Goal: Task Accomplishment & Management: Manage account settings

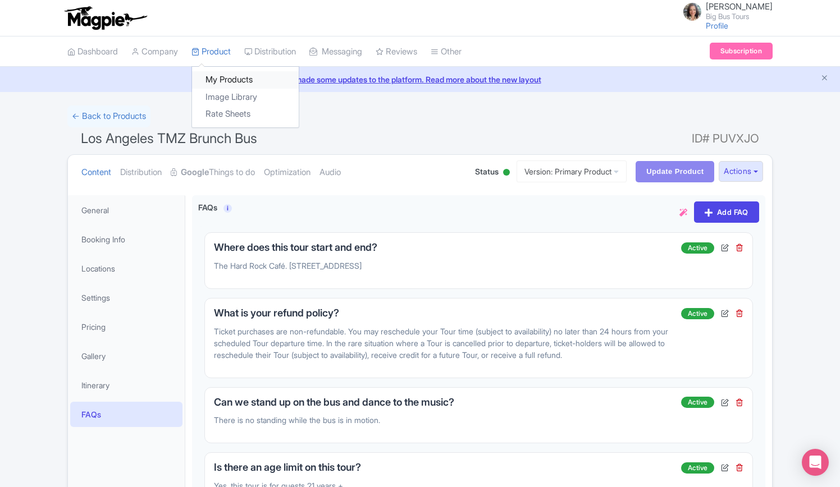
drag, startPoint x: 226, startPoint y: 75, endPoint x: 235, endPoint y: 81, distance: 10.6
click at [226, 76] on link "My Products" at bounding box center [245, 79] width 107 height 17
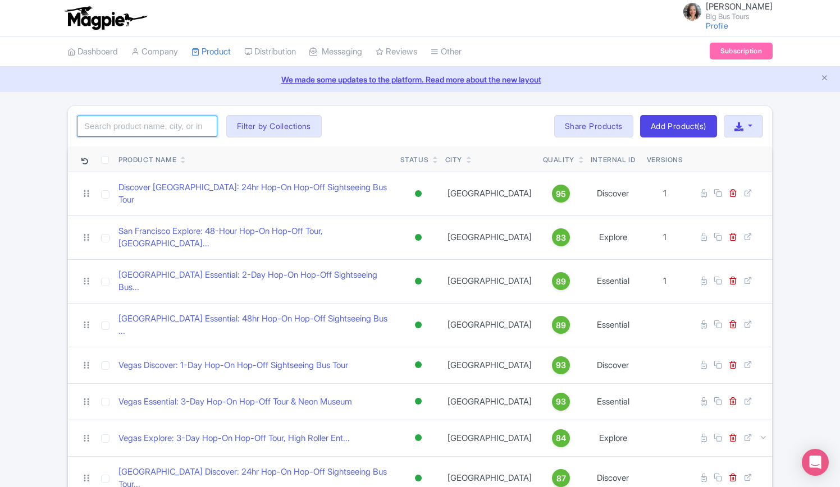
drag, startPoint x: 165, startPoint y: 125, endPoint x: 183, endPoint y: 116, distance: 19.8
click at [165, 125] on input "search" at bounding box center [147, 126] width 140 height 21
type input "tmz"
click button "Search" at bounding box center [0, 0] width 0 height 0
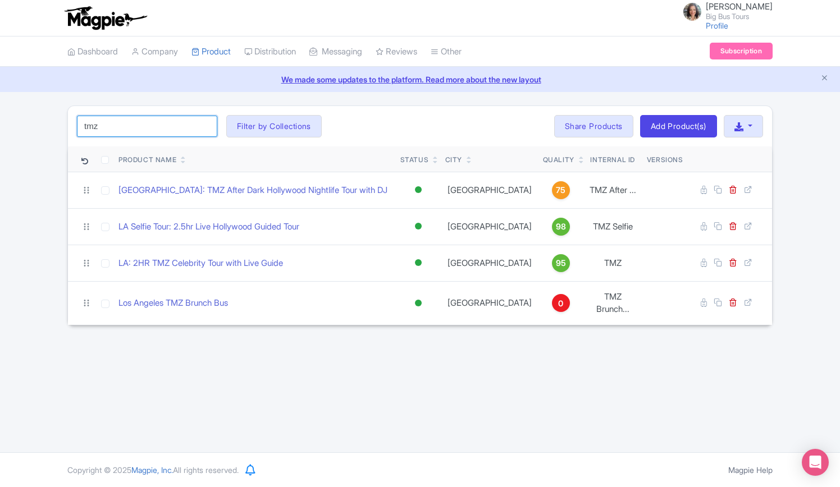
click at [154, 127] on input "tmz" at bounding box center [147, 126] width 140 height 21
click button "Search" at bounding box center [0, 0] width 0 height 0
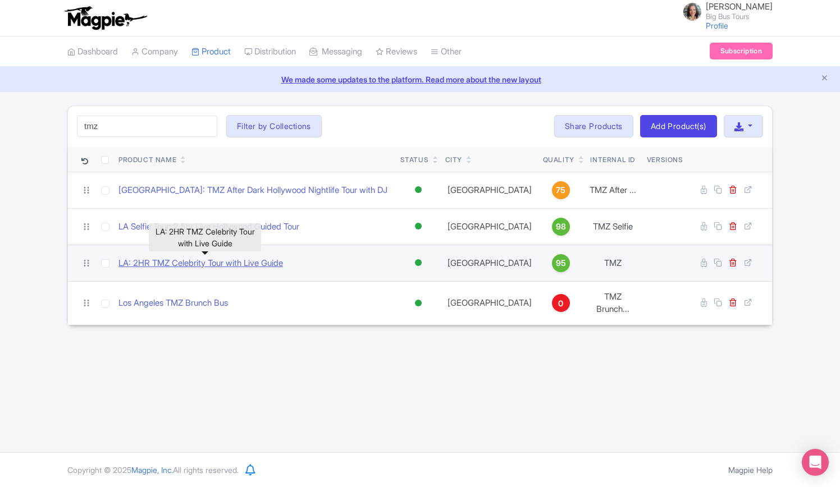
click at [188, 260] on link "LA: 2HR TMZ Celebrity Tour with Live Guide" at bounding box center [200, 263] width 164 height 13
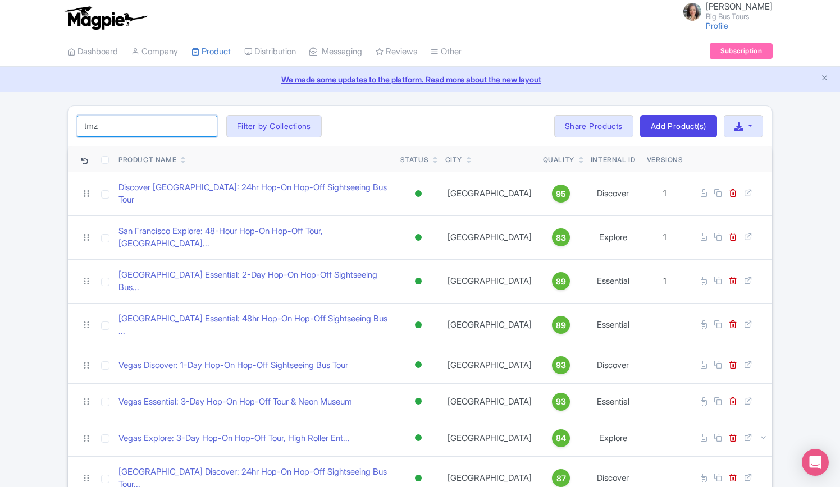
click at [156, 127] on input "tmz" at bounding box center [147, 126] width 140 height 21
click button "Search" at bounding box center [0, 0] width 0 height 0
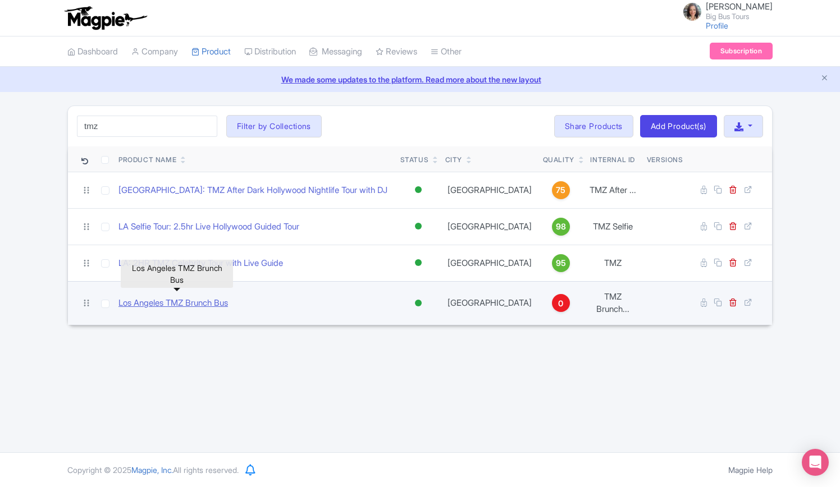
drag, startPoint x: 198, startPoint y: 297, endPoint x: 221, endPoint y: 297, distance: 23.0
click at [198, 297] on link "Los Angeles TMZ Brunch Bus" at bounding box center [172, 303] width 109 height 13
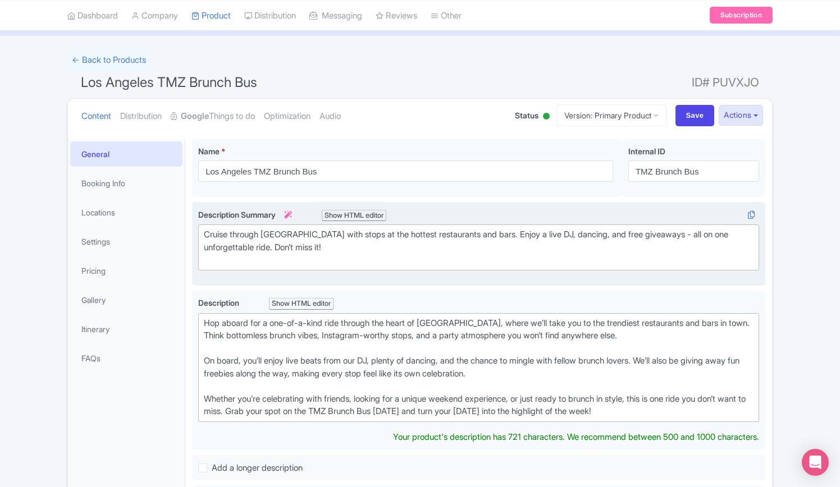
scroll to position [68, 0]
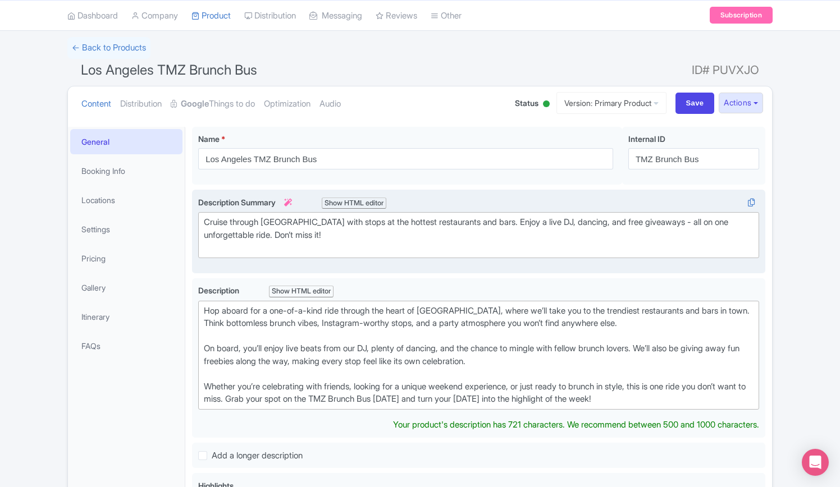
click at [206, 233] on div "Cruise through [GEOGRAPHIC_DATA] with stops at the hottest restaurants and bars…" at bounding box center [478, 235] width 549 height 38
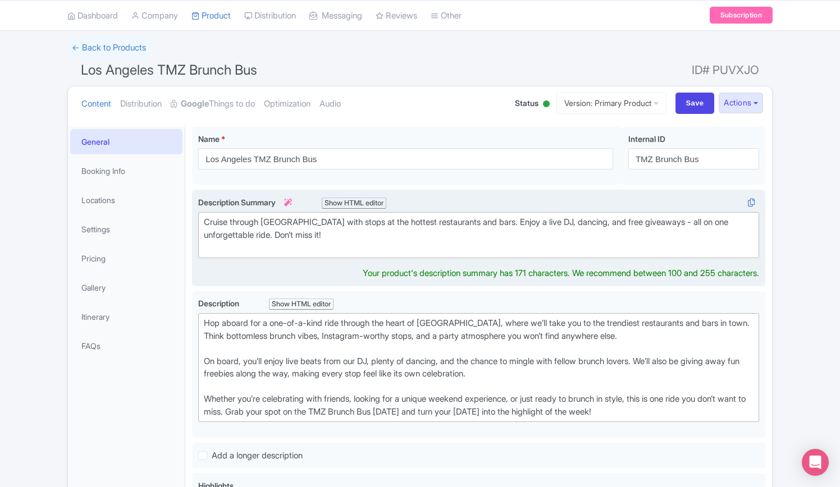
type trix-editor "<div>Cruise through West Hollywood with stops at the hottest restaurants and ba…"
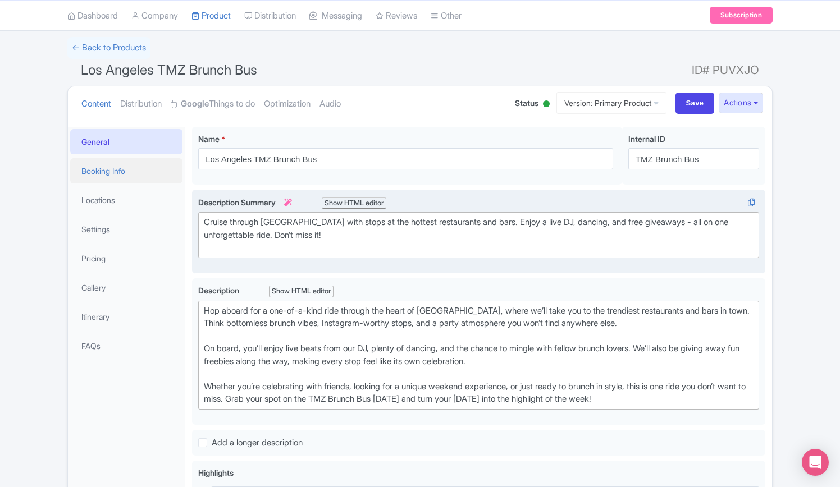
click at [117, 172] on link "Booking Info" at bounding box center [126, 170] width 112 height 25
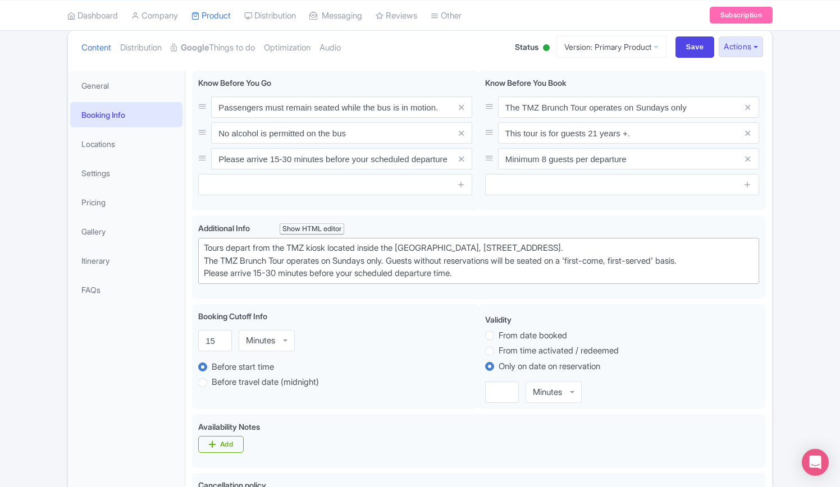
scroll to position [0, 0]
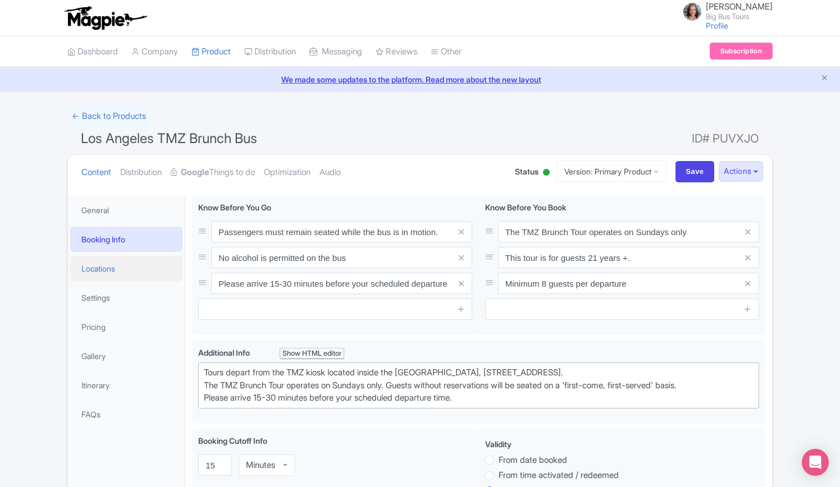
click at [102, 267] on link "Locations" at bounding box center [126, 268] width 112 height 25
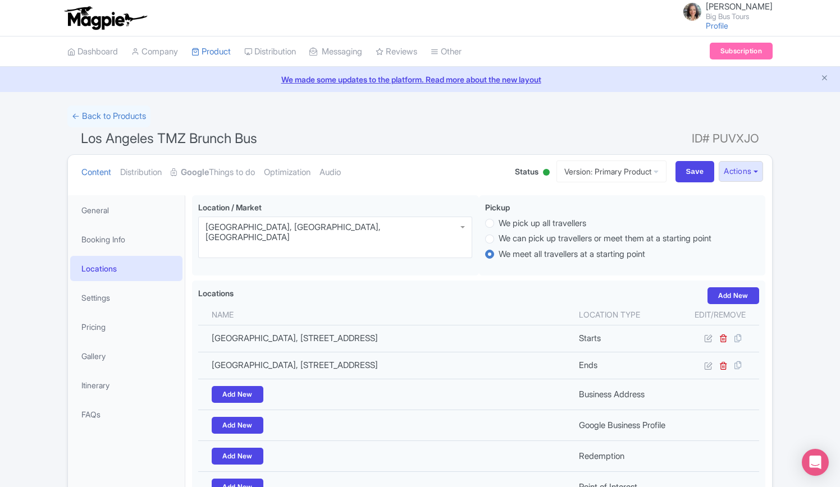
click at [516, 168] on span "Status" at bounding box center [527, 172] width 24 height 12
click at [540, 175] on div at bounding box center [545, 172] width 11 height 17
click at [434, 166] on ul "Content Distribution Google Things to do Optimization Audio" at bounding box center [287, 172] width 420 height 34
click at [104, 297] on link "Settings" at bounding box center [126, 297] width 112 height 25
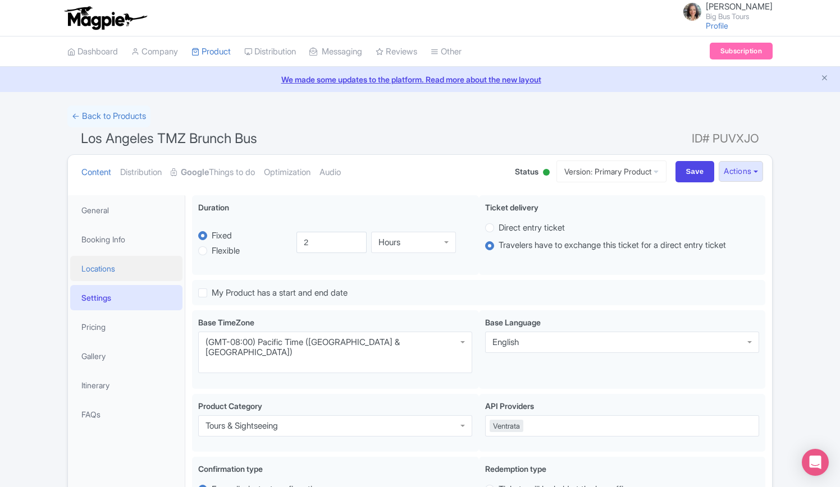
click at [110, 267] on link "Locations" at bounding box center [126, 268] width 112 height 25
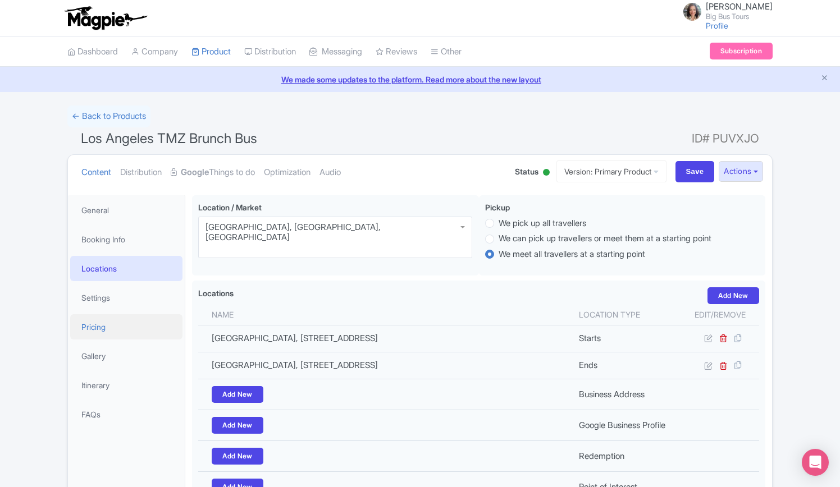
click at [99, 329] on link "Pricing" at bounding box center [126, 326] width 112 height 25
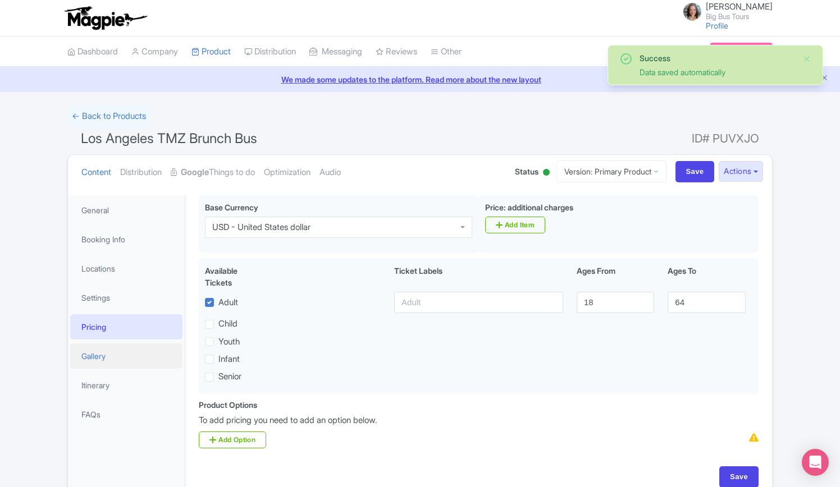
click at [100, 358] on link "Gallery" at bounding box center [126, 355] width 112 height 25
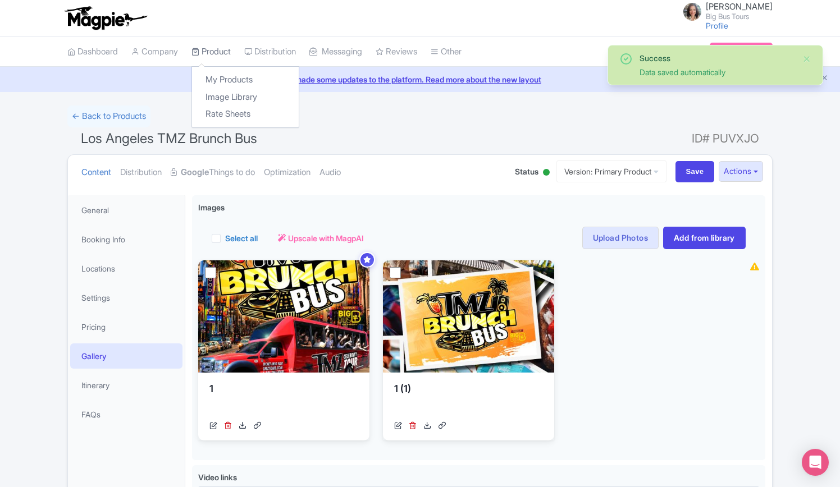
click at [214, 47] on link "Product" at bounding box center [210, 51] width 39 height 31
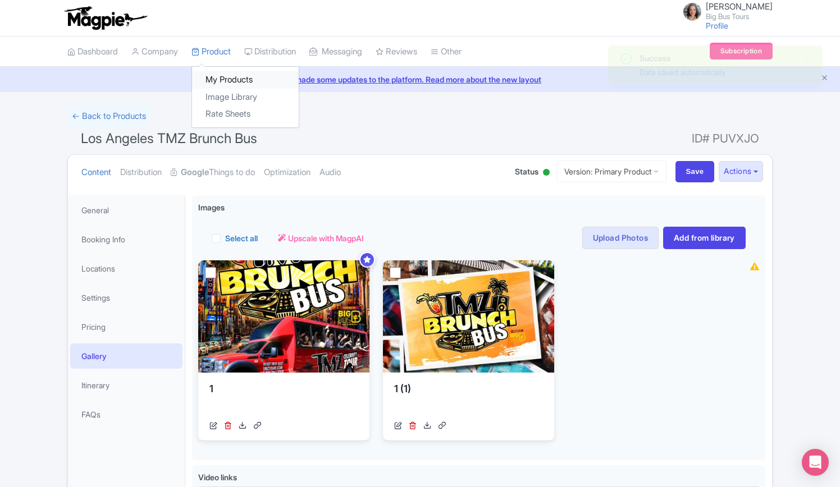
click at [216, 77] on link "My Products" at bounding box center [245, 79] width 107 height 17
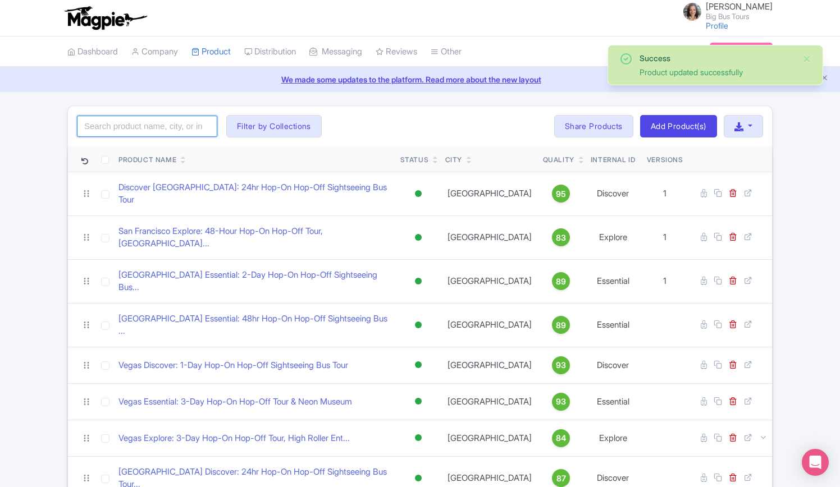
click at [143, 125] on input "search" at bounding box center [147, 126] width 140 height 21
type input "los angeles"
click button "Search" at bounding box center [0, 0] width 0 height 0
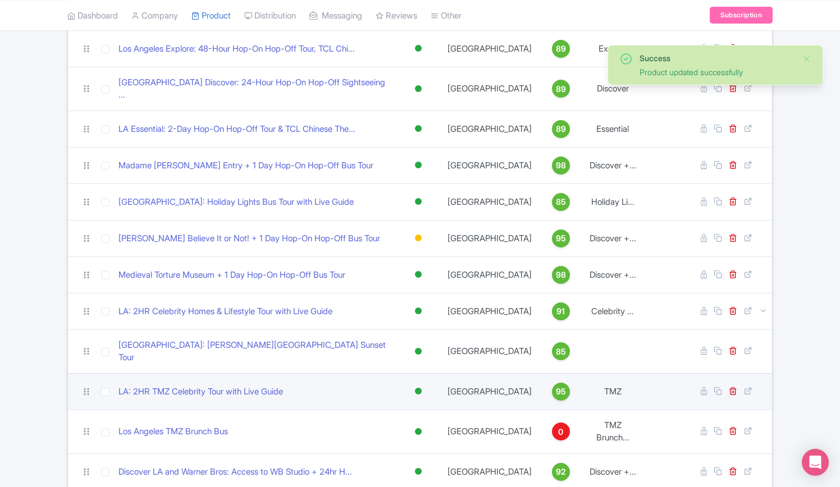
scroll to position [240, 0]
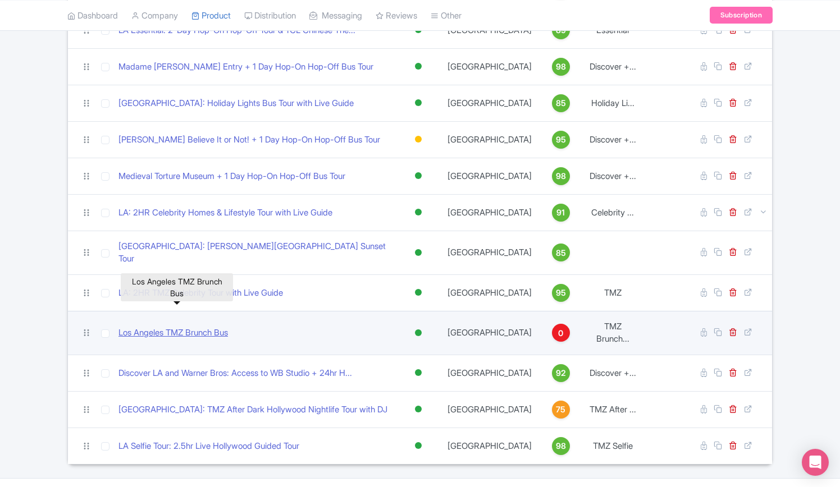
click at [219, 327] on link "Los Angeles TMZ Brunch Bus" at bounding box center [172, 333] width 109 height 13
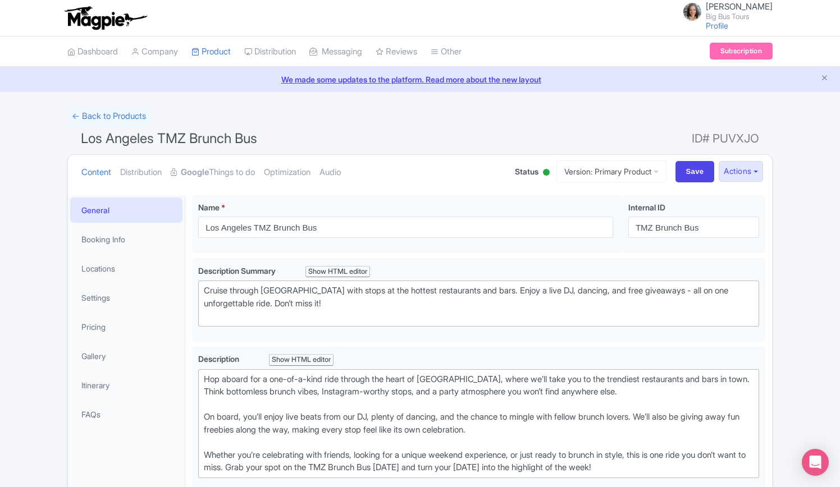
click at [540, 171] on div at bounding box center [545, 172] width 11 height 17
click at [503, 241] on div "Building" at bounding box center [518, 236] width 66 height 22
drag, startPoint x: 678, startPoint y: 171, endPoint x: 668, endPoint y: 193, distance: 24.1
click at [679, 171] on input "Save" at bounding box center [694, 171] width 39 height 21
type input "Saving..."
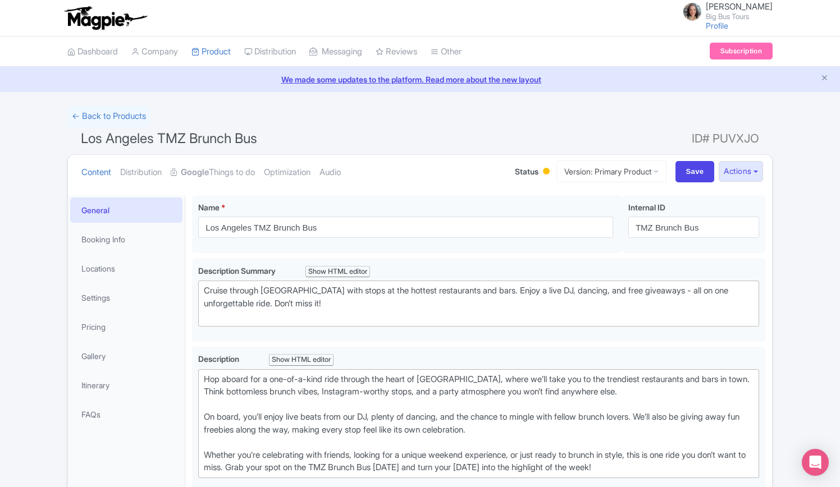
type input "Saving..."
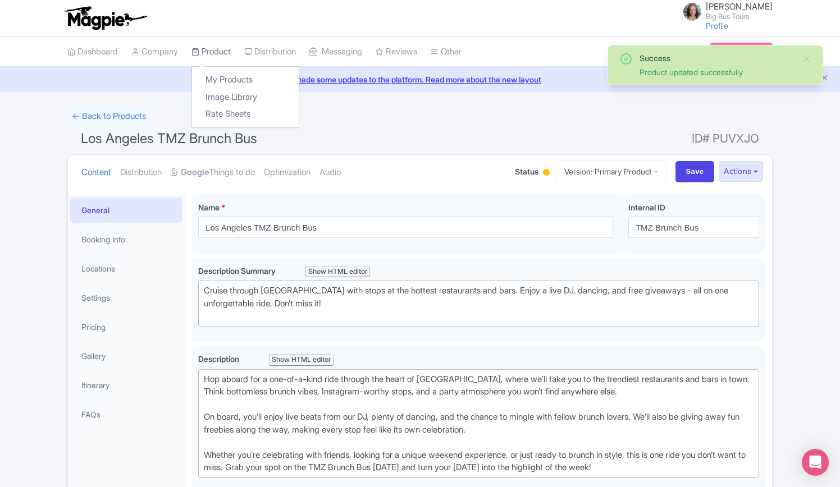
click at [217, 52] on link "Product" at bounding box center [210, 51] width 39 height 31
click at [222, 77] on link "My Products" at bounding box center [245, 79] width 107 height 17
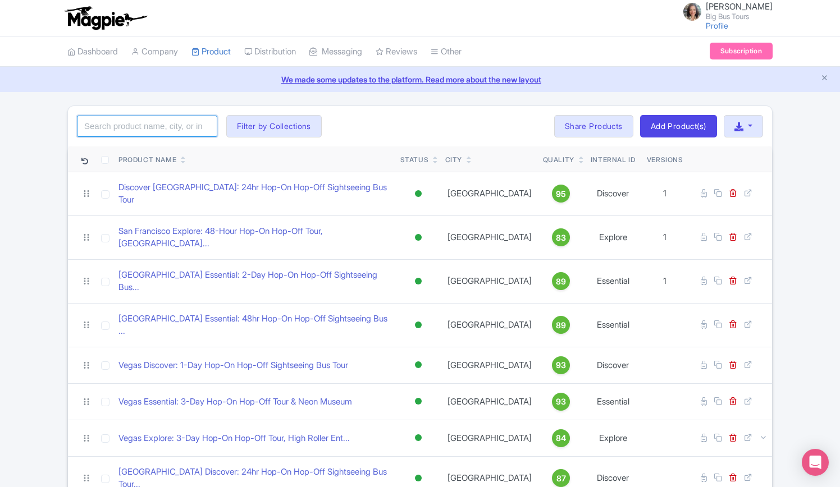
click at [179, 127] on input "search" at bounding box center [147, 126] width 140 height 21
drag, startPoint x: 140, startPoint y: 129, endPoint x: 131, endPoint y: 122, distance: 11.2
click at [140, 129] on input "search" at bounding box center [147, 126] width 140 height 21
type input "tmz"
click button "Search" at bounding box center [0, 0] width 0 height 0
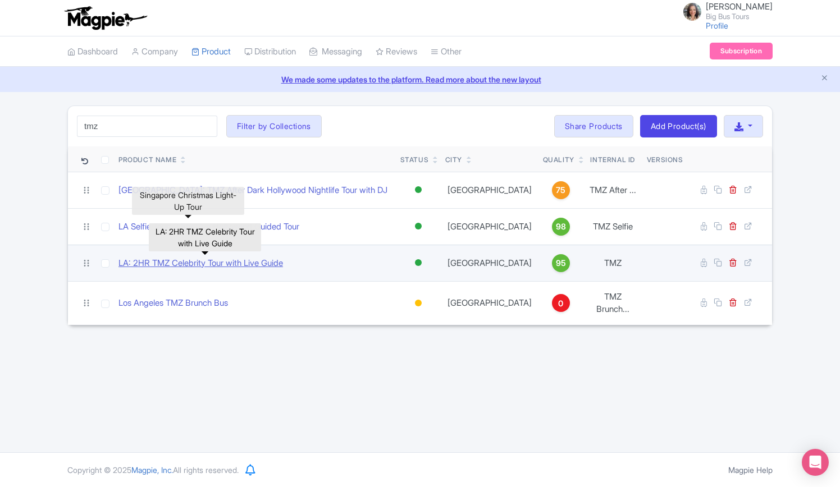
click at [185, 264] on link "LA: 2HR TMZ Celebrity Tour with Live Guide" at bounding box center [200, 263] width 164 height 13
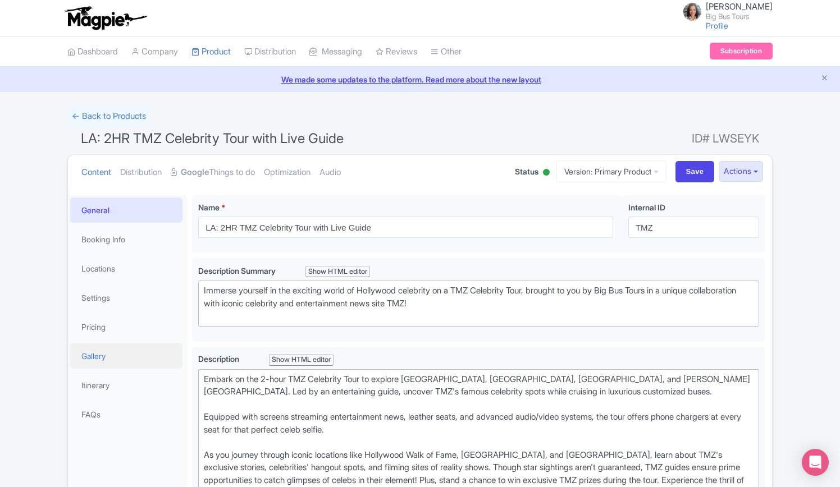
click at [93, 356] on link "Gallery" at bounding box center [126, 355] width 112 height 25
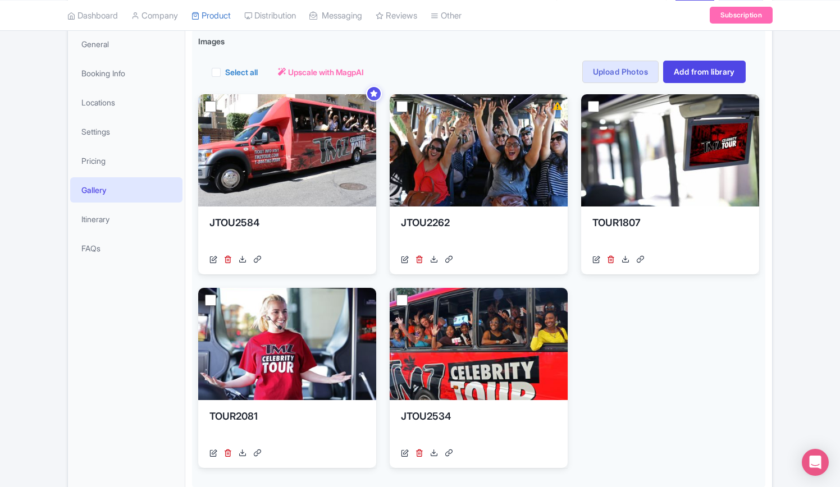
scroll to position [168, 0]
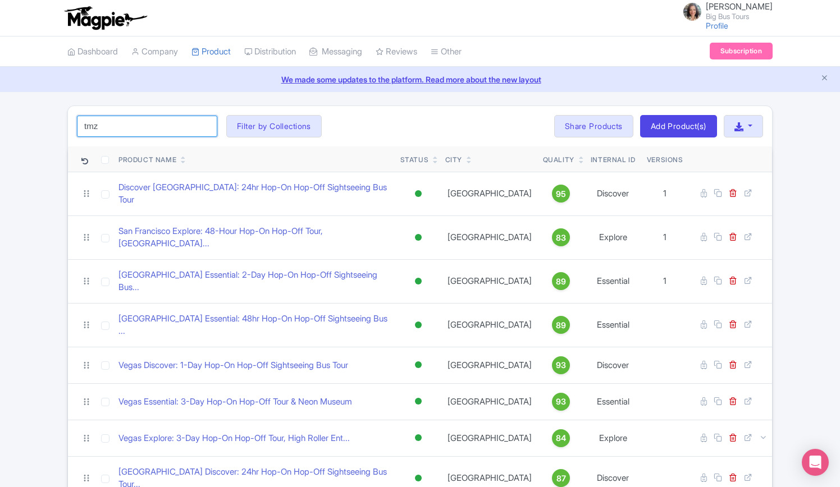
click at [169, 120] on input "tmz" at bounding box center [147, 126] width 140 height 21
click button "Search" at bounding box center [0, 0] width 0 height 0
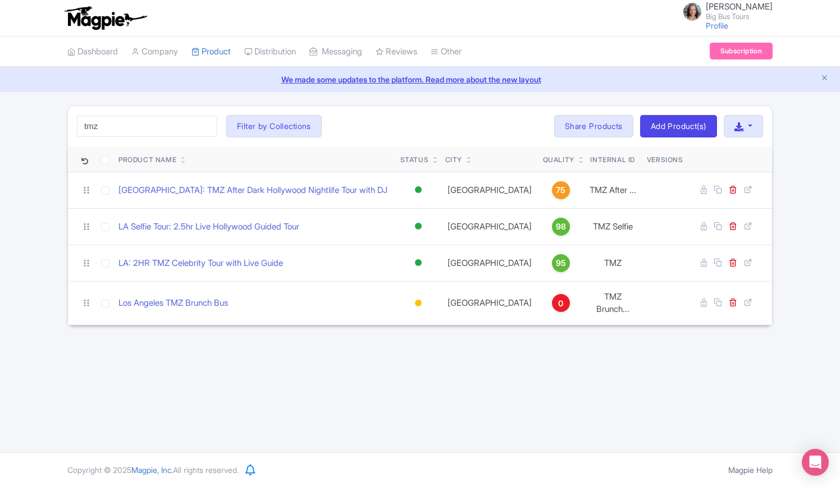
click at [402, 122] on div "tmz Search Filter by Collections Andrew Brand License Brian Combos Core Product…" at bounding box center [420, 126] width 704 height 40
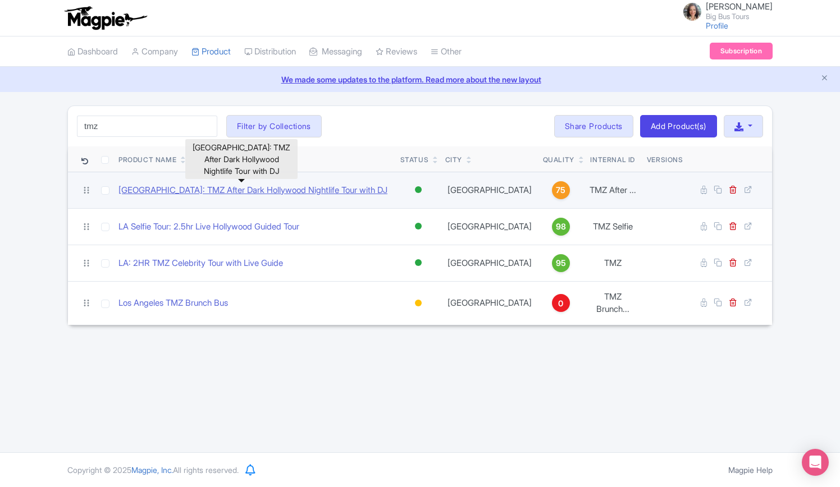
click at [231, 191] on link "[GEOGRAPHIC_DATA]: TMZ After Dark Hollywood Nightlife Tour with DJ" at bounding box center [252, 190] width 269 height 13
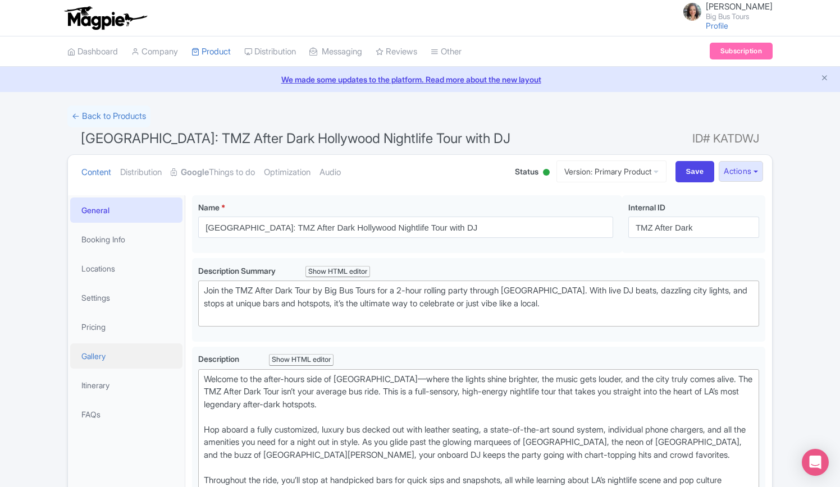
click at [95, 358] on link "Gallery" at bounding box center [126, 355] width 112 height 25
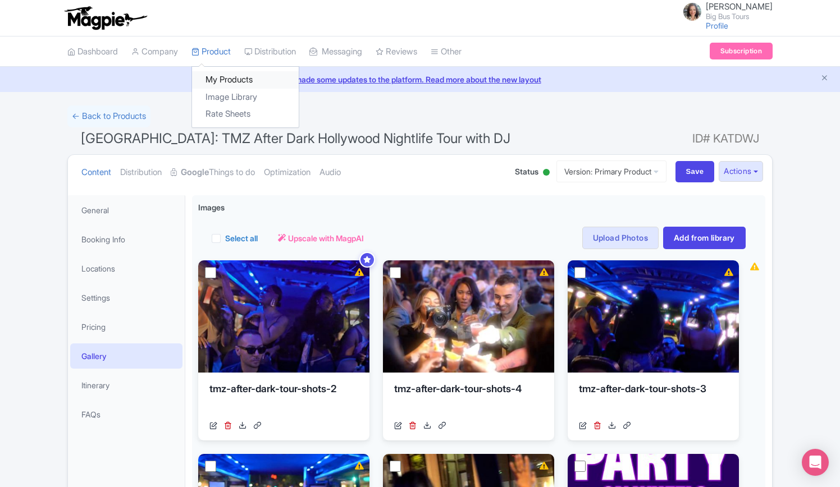
click at [226, 78] on link "My Products" at bounding box center [245, 79] width 107 height 17
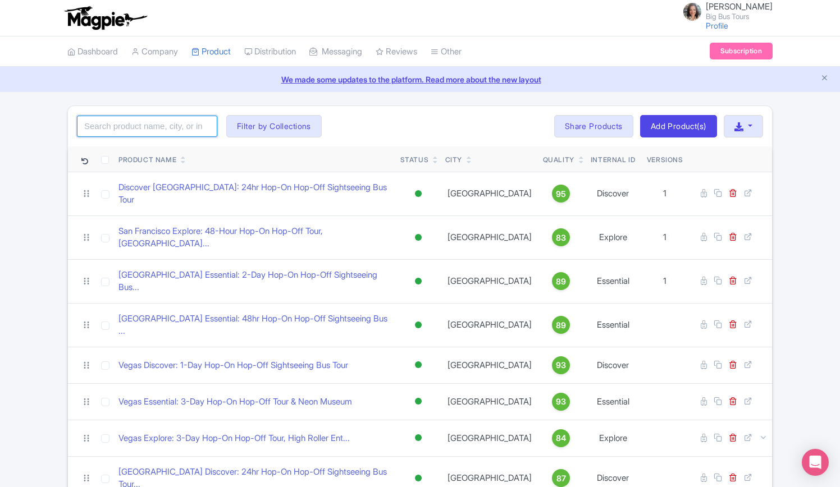
click at [135, 123] on input "search" at bounding box center [147, 126] width 140 height 21
type input "[GEOGRAPHIC_DATA]"
click button "Search" at bounding box center [0, 0] width 0 height 0
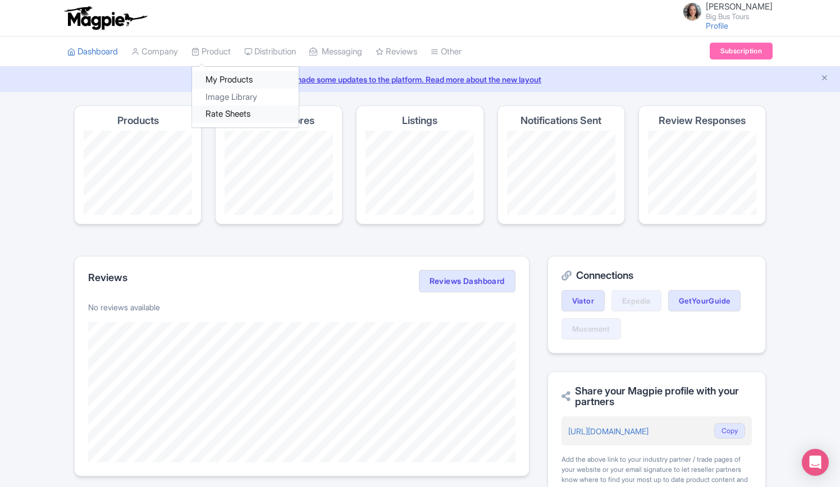
drag, startPoint x: 226, startPoint y: 77, endPoint x: 228, endPoint y: 117, distance: 40.5
click at [226, 77] on link "My Products" at bounding box center [245, 79] width 107 height 17
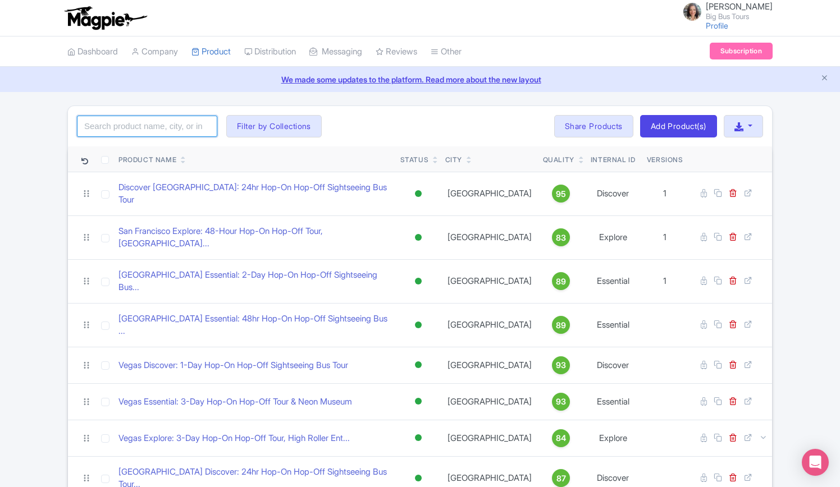
click at [155, 126] on input "search" at bounding box center [147, 126] width 140 height 21
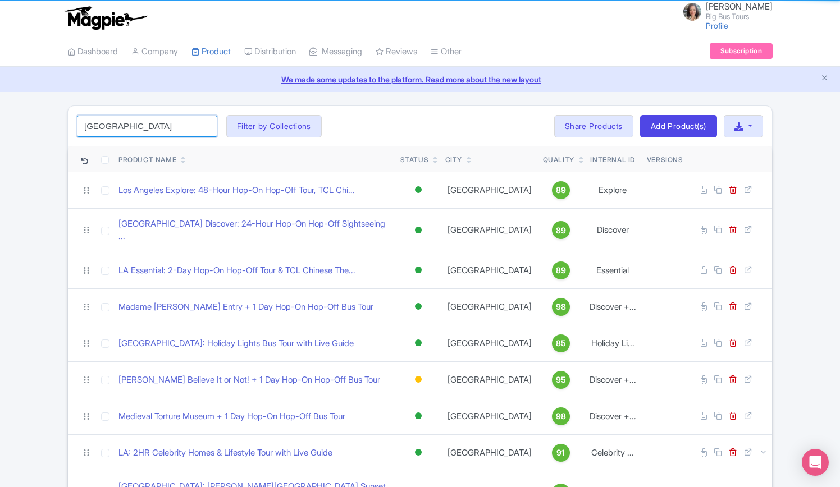
type input "los angeles"
click button "Search" at bounding box center [0, 0] width 0 height 0
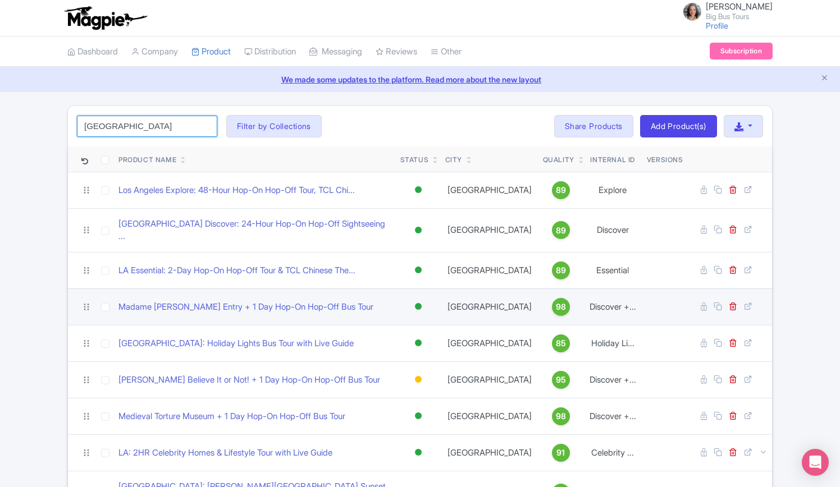
scroll to position [225, 0]
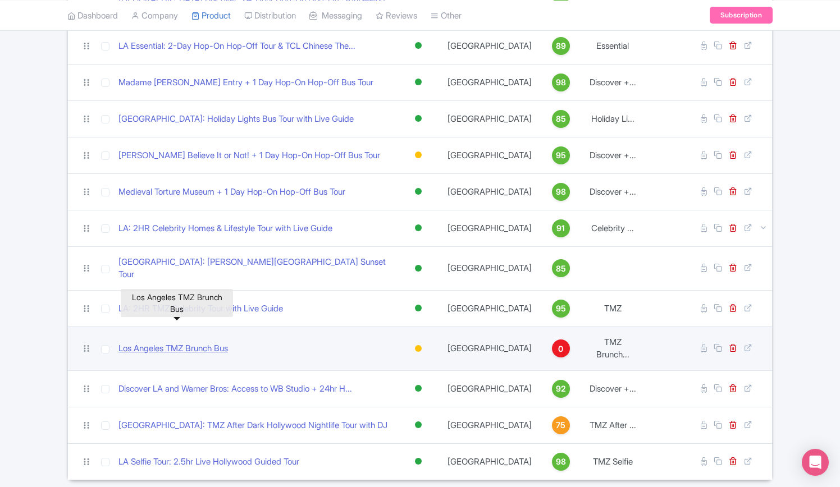
click at [200, 342] on link "Los Angeles TMZ Brunch Bus" at bounding box center [172, 348] width 109 height 13
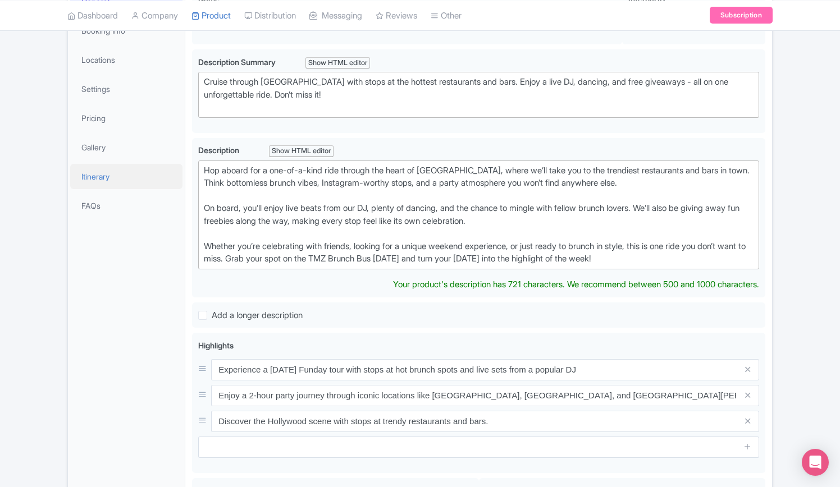
scroll to position [95, 0]
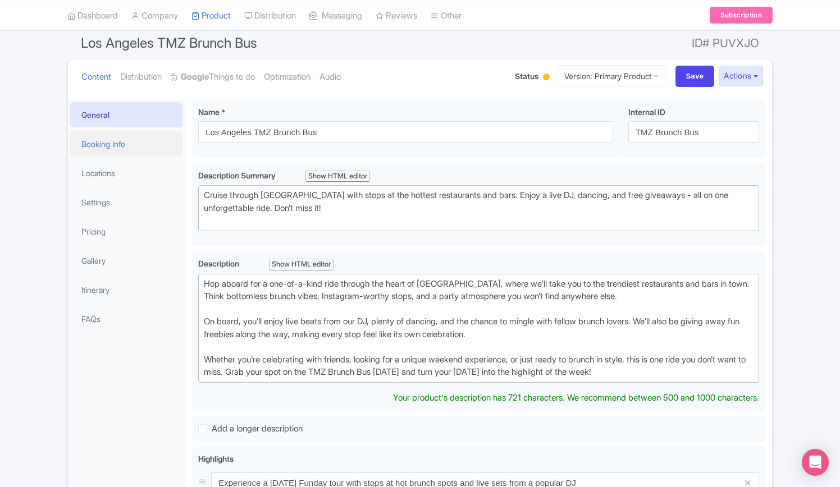
click at [116, 143] on link "Booking Info" at bounding box center [126, 143] width 112 height 25
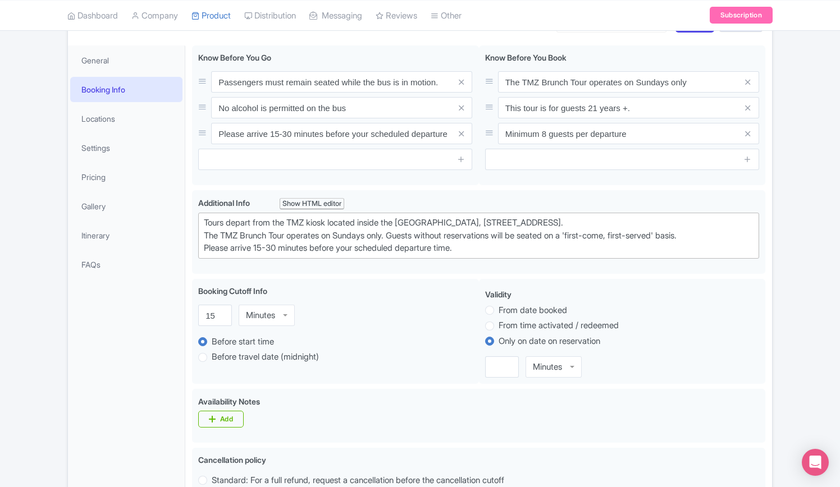
scroll to position [39, 0]
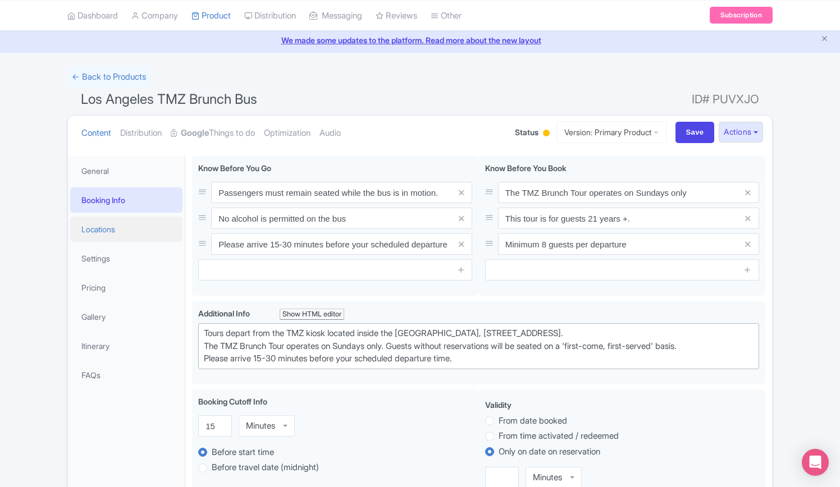
click at [99, 226] on link "Locations" at bounding box center [126, 229] width 112 height 25
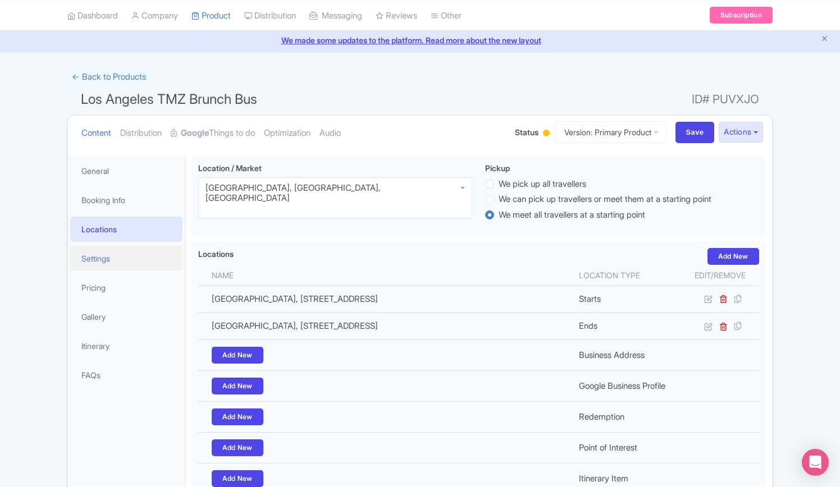
click at [101, 258] on link "Settings" at bounding box center [126, 258] width 112 height 25
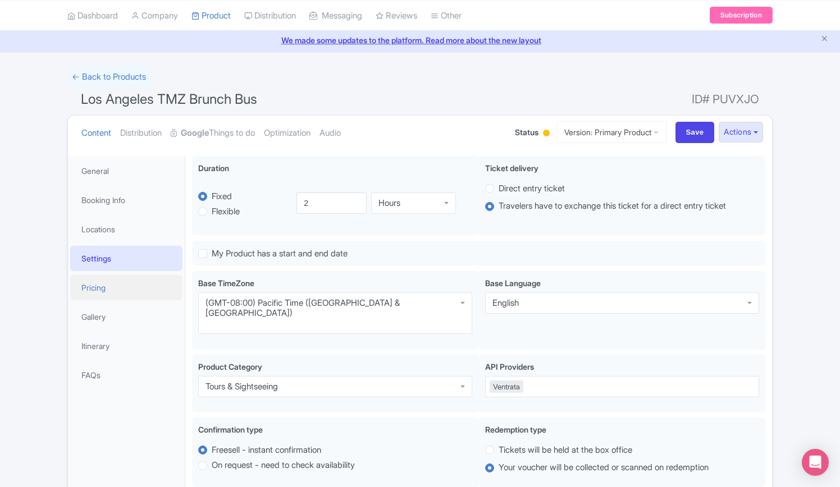
click at [110, 287] on link "Pricing" at bounding box center [126, 287] width 112 height 25
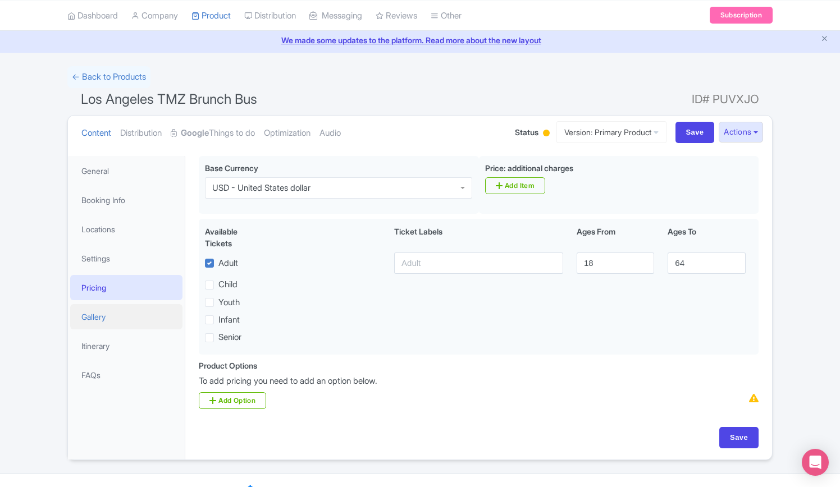
click at [104, 314] on link "Gallery" at bounding box center [126, 316] width 112 height 25
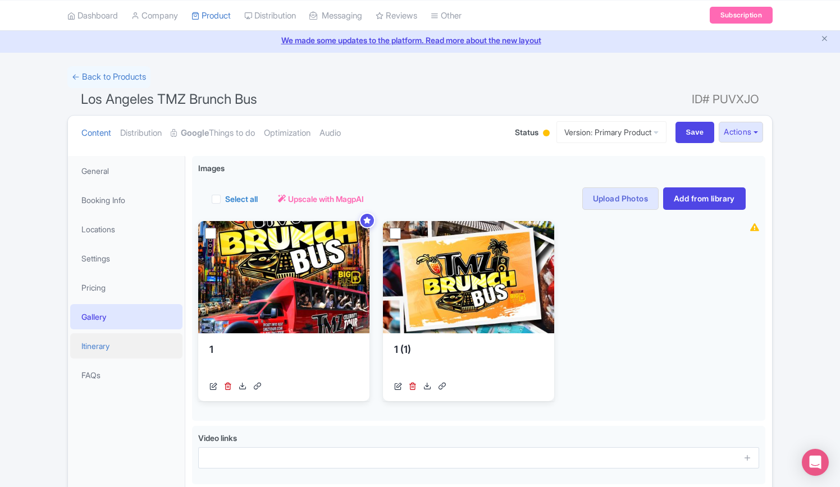
click at [103, 344] on link "Itinerary" at bounding box center [126, 345] width 112 height 25
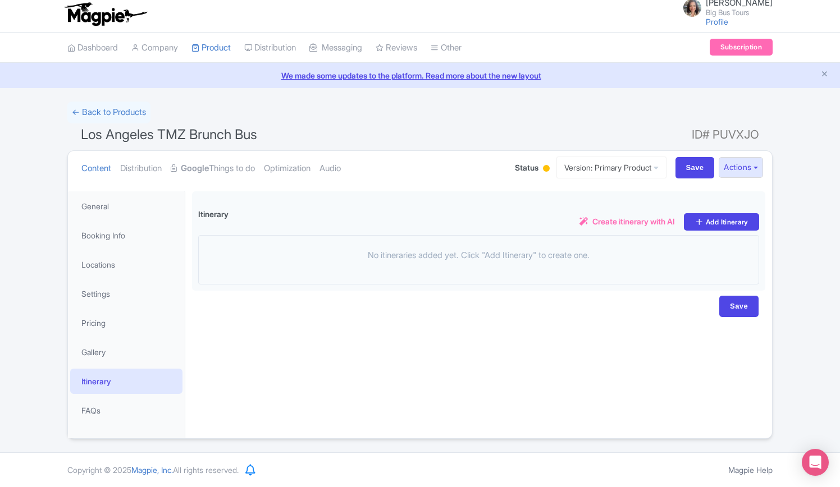
scroll to position [3, 0]
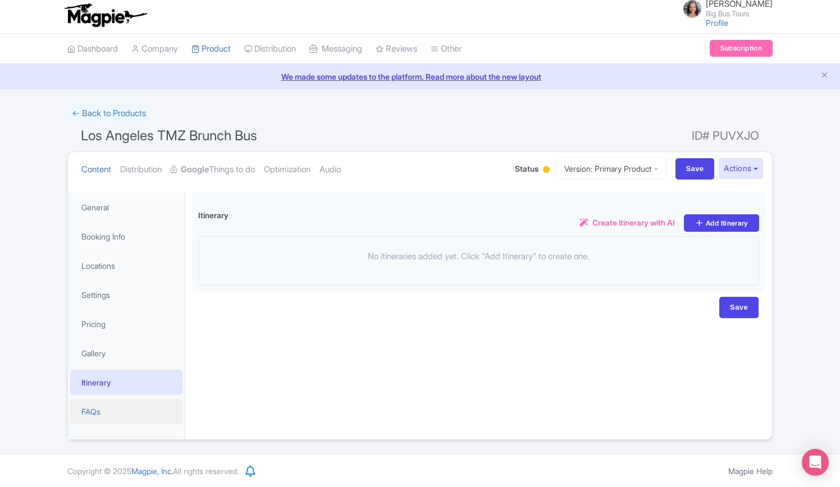
click at [94, 408] on link "FAQs" at bounding box center [126, 411] width 112 height 25
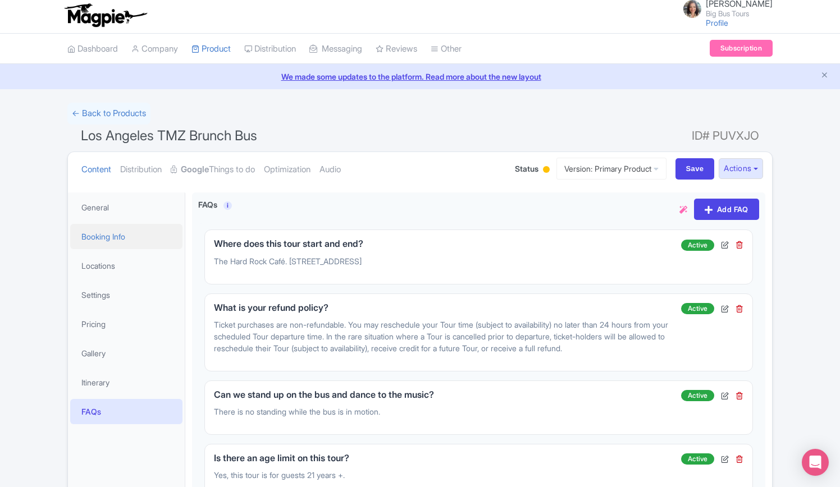
click at [112, 235] on link "Booking Info" at bounding box center [126, 236] width 112 height 25
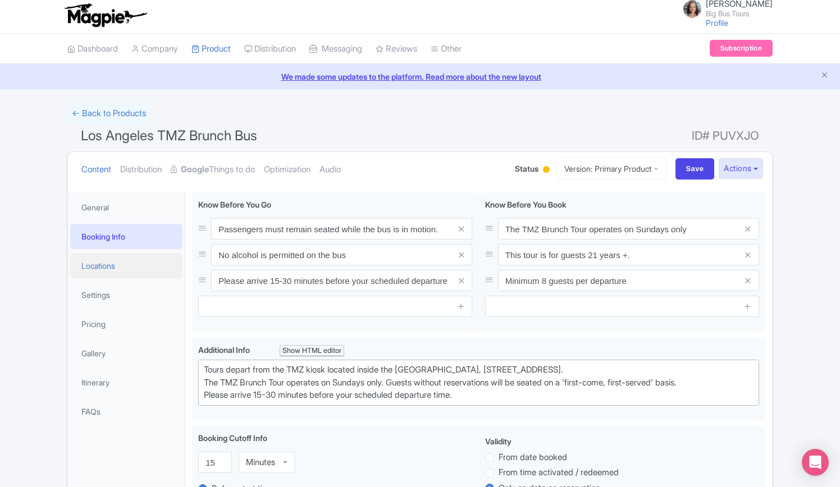
click at [104, 270] on link "Locations" at bounding box center [126, 265] width 112 height 25
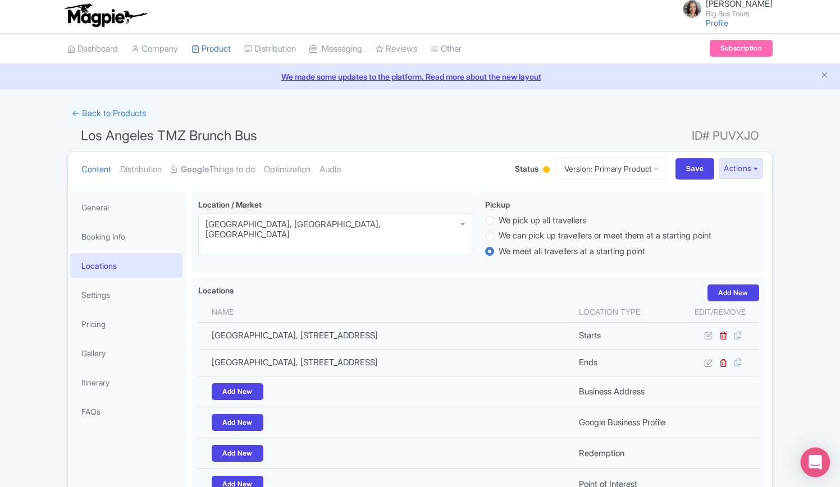
click at [813, 452] on div "Open Intercom Messenger" at bounding box center [815, 463] width 30 height 30
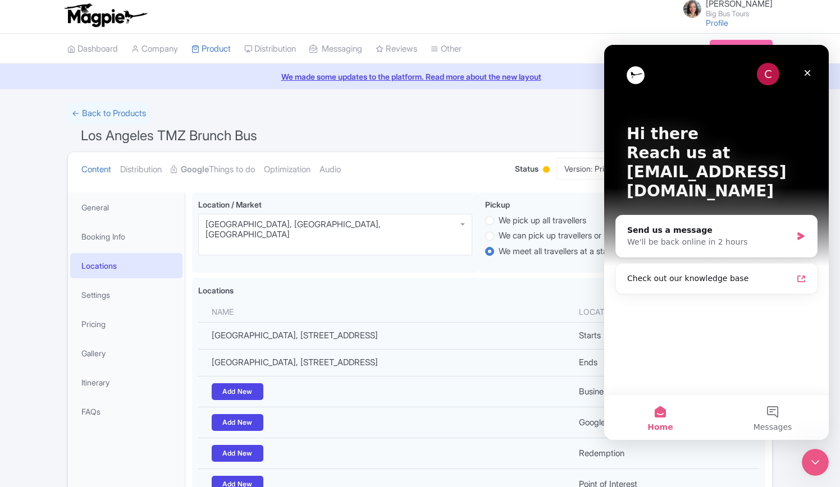
scroll to position [0, 0]
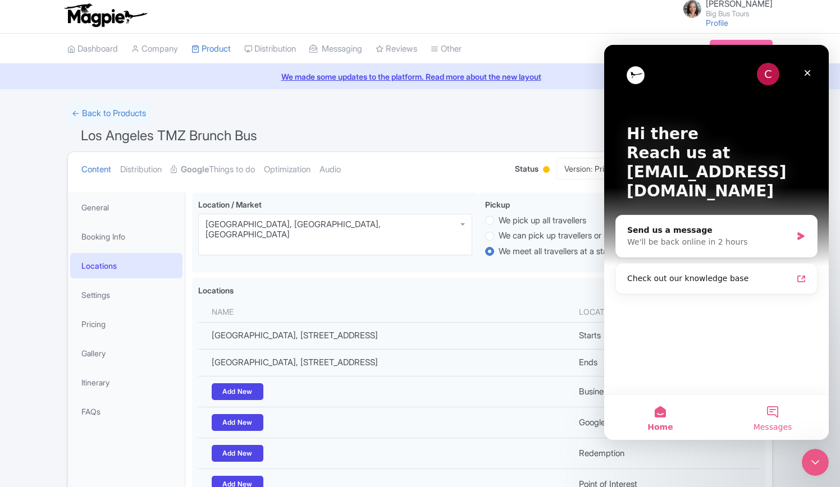
click at [770, 416] on button "Messages" at bounding box center [772, 417] width 112 height 45
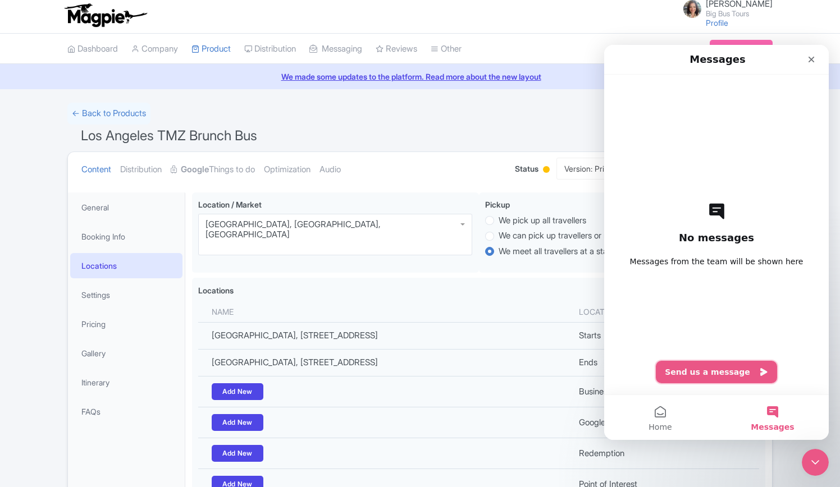
click at [702, 375] on button "Send us a message" at bounding box center [716, 372] width 121 height 22
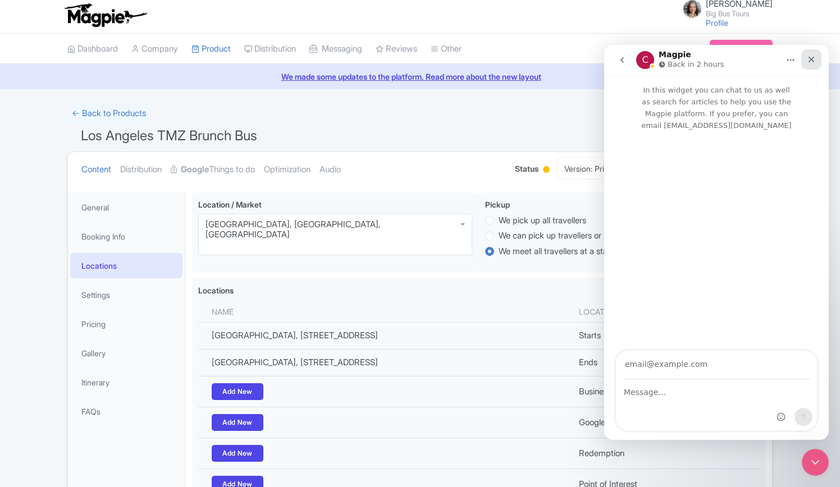
click at [814, 62] on icon "Close" at bounding box center [811, 59] width 9 height 9
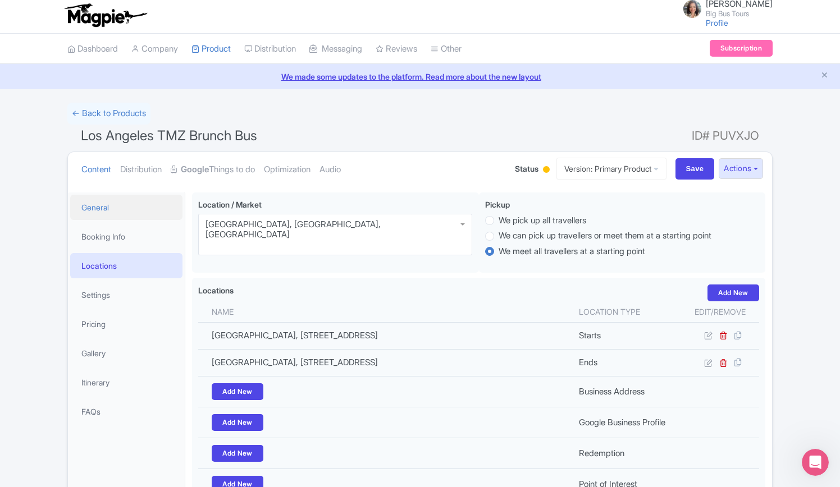
click at [112, 205] on link "General" at bounding box center [126, 207] width 112 height 25
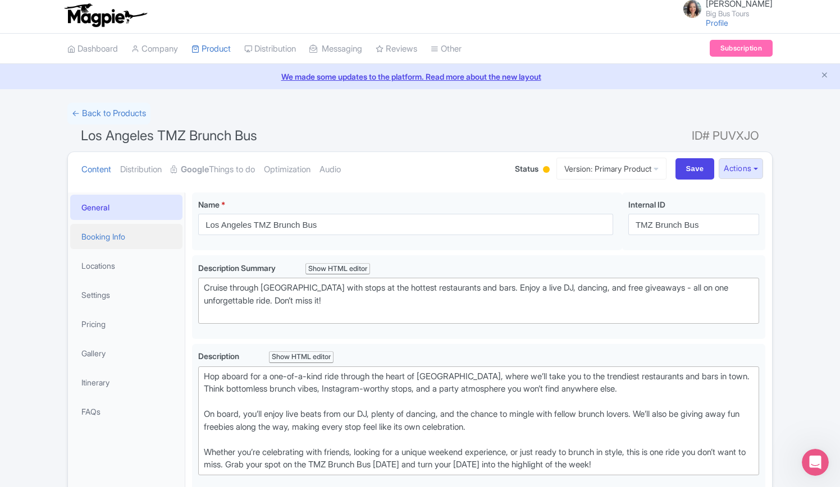
click at [103, 238] on link "Booking Info" at bounding box center [126, 236] width 112 height 25
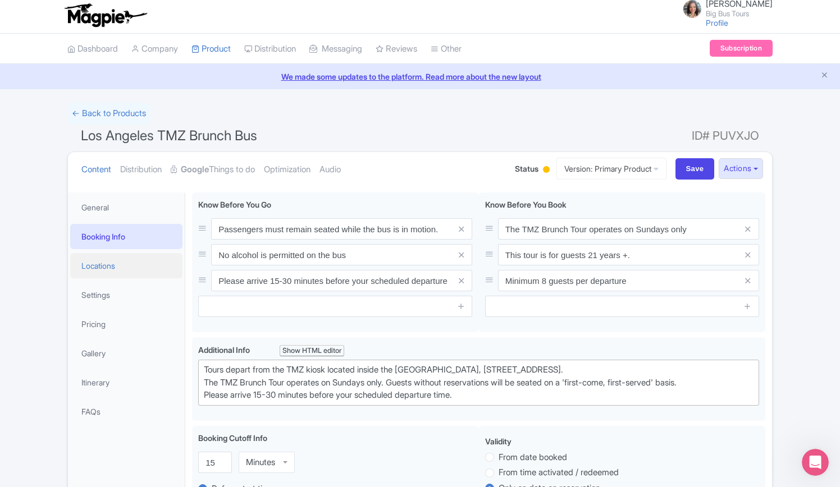
click at [99, 259] on link "Locations" at bounding box center [126, 265] width 112 height 25
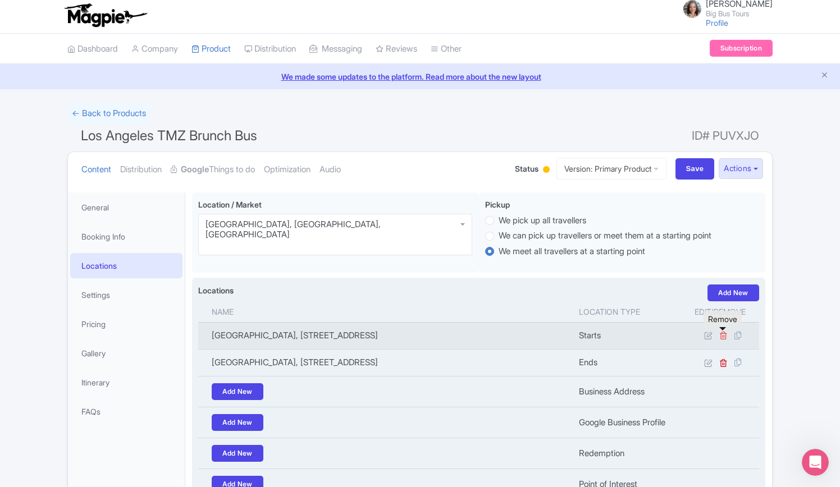
click at [723, 336] on icon at bounding box center [723, 335] width 8 height 8
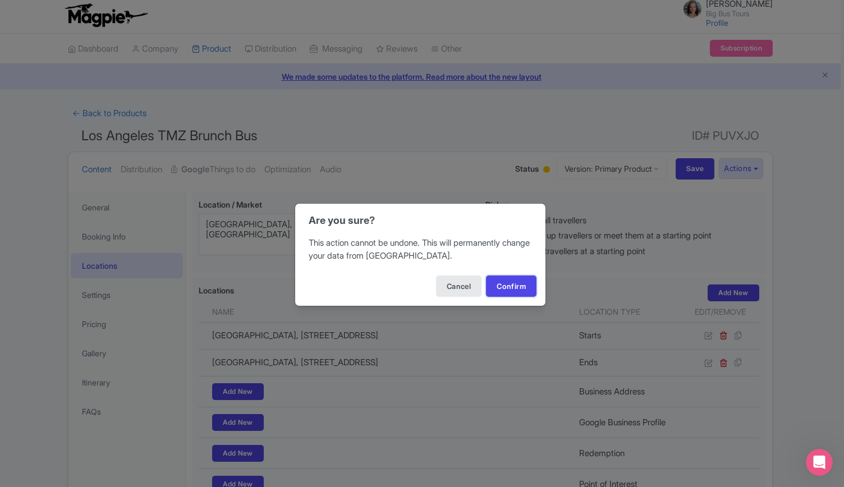
drag, startPoint x: 500, startPoint y: 277, endPoint x: 621, endPoint y: 344, distance: 137.9
click at [501, 278] on button "Confirm" at bounding box center [511, 286] width 51 height 21
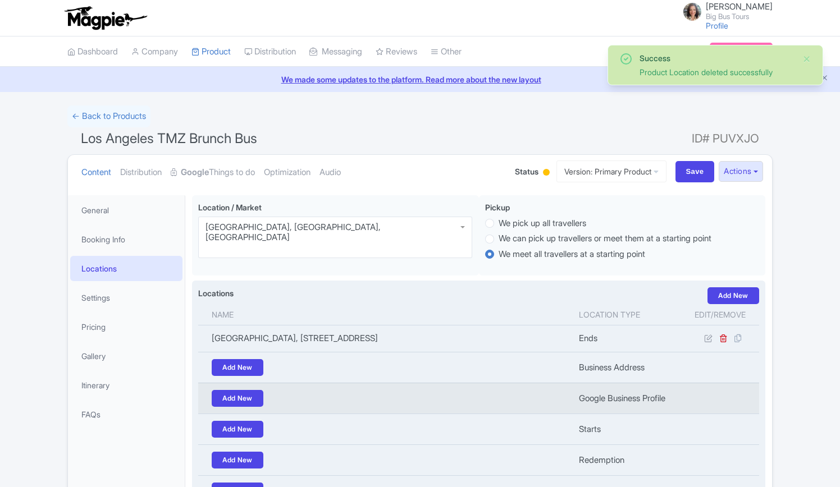
scroll to position [148, 0]
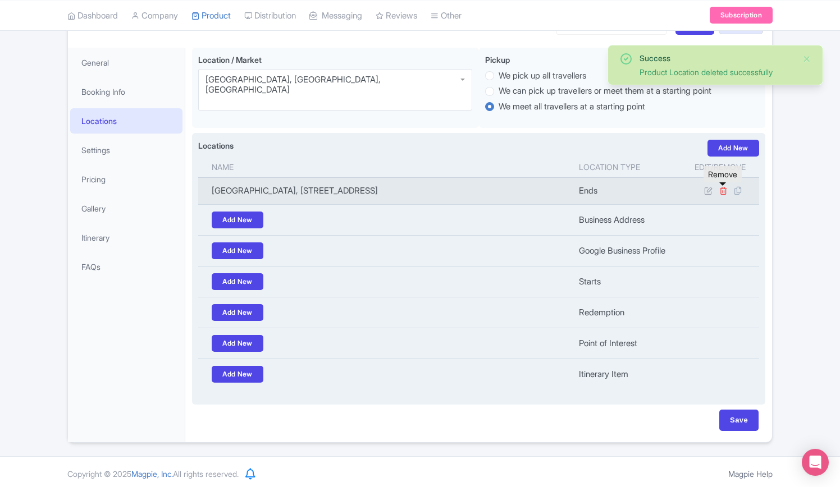
click at [724, 191] on icon at bounding box center [723, 190] width 8 height 8
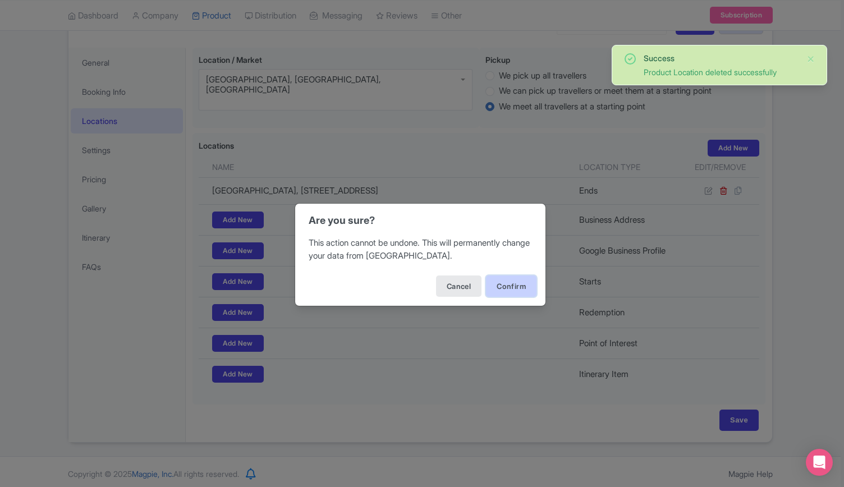
click at [498, 289] on button "Confirm" at bounding box center [511, 286] width 51 height 21
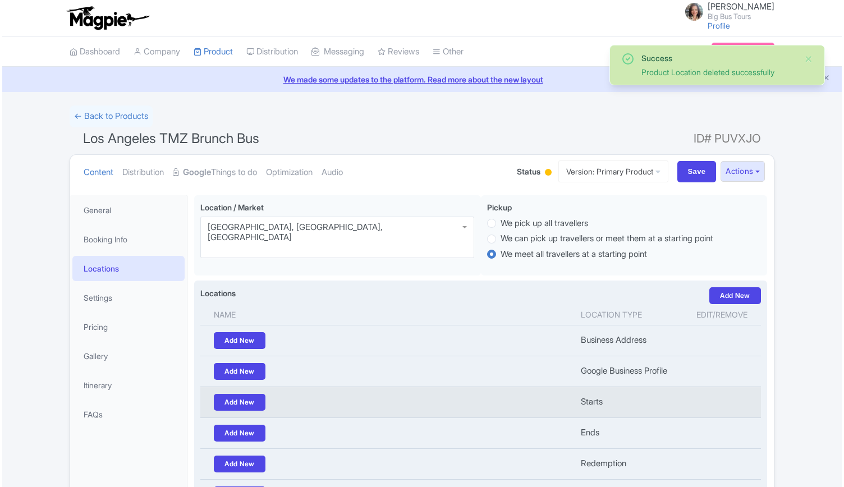
scroll to position [150, 0]
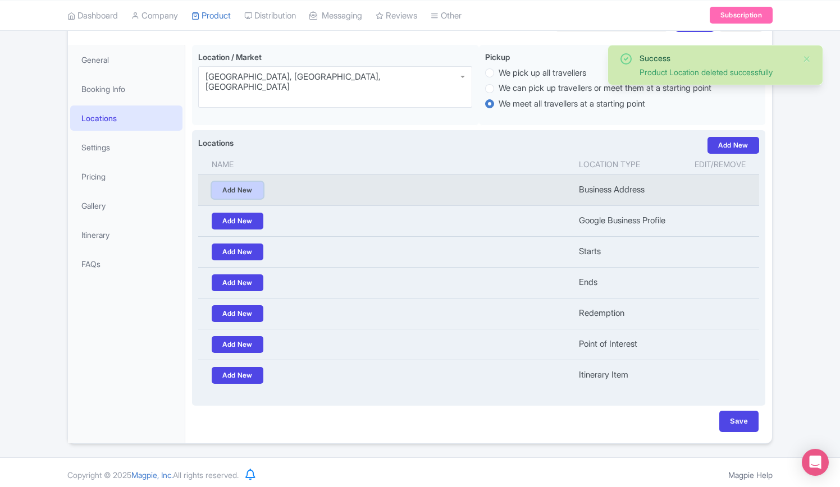
click at [237, 196] on link "Add New" at bounding box center [238, 190] width 52 height 17
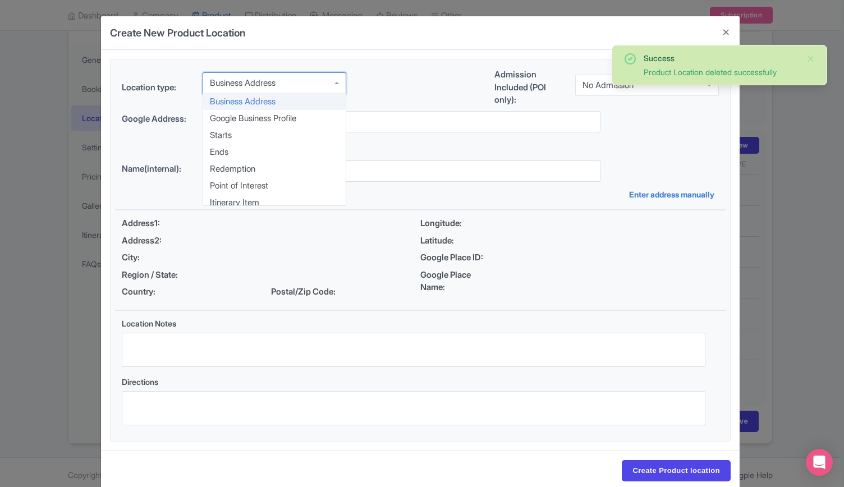
click at [281, 83] on div "Business Address" at bounding box center [275, 82] width 144 height 21
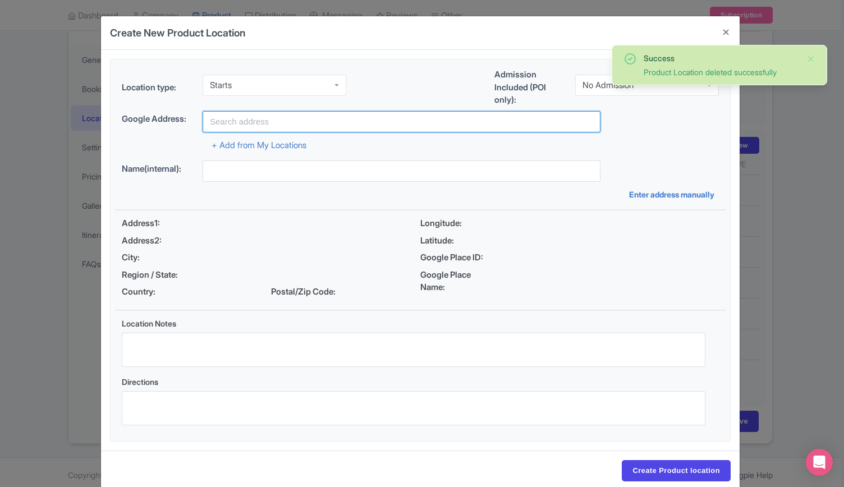
click at [265, 122] on input "text" at bounding box center [402, 121] width 398 height 21
paste input "Pacific Design Center in West Hollywood"
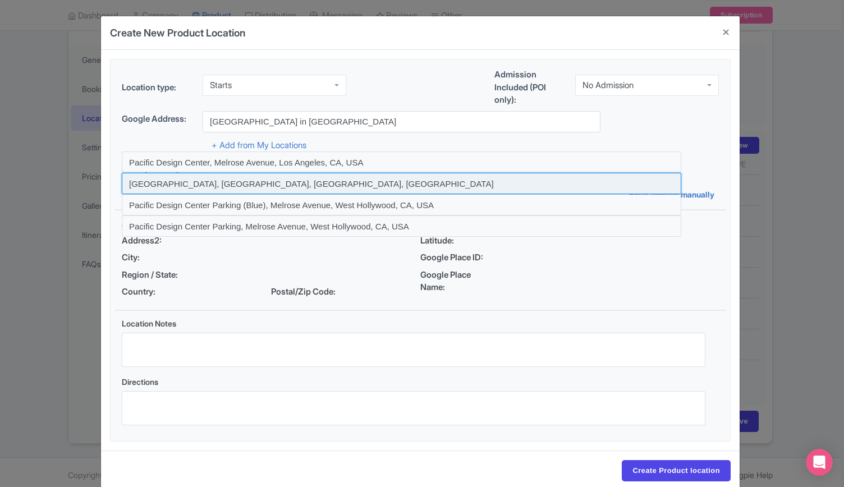
click at [288, 183] on input at bounding box center [402, 183] width 560 height 21
type input "Pacific Design Center, Melrose Avenue, West Hollywood, CA, USA"
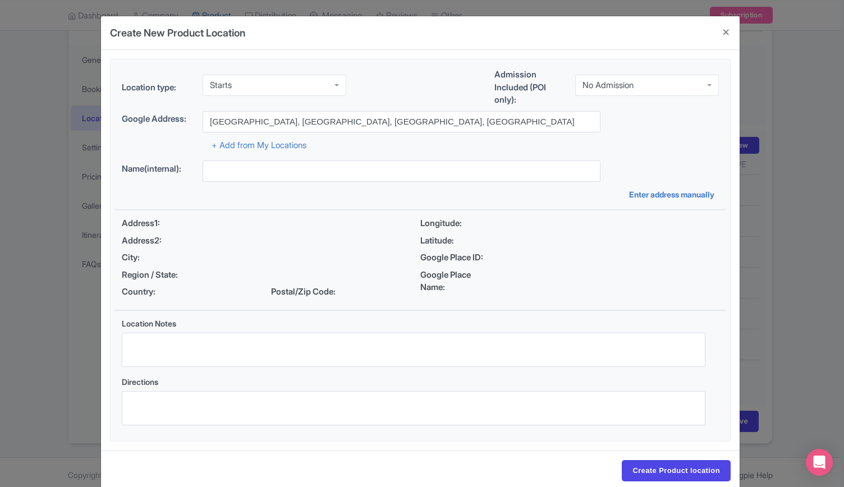
type input "Pacific Design Center, Melrose Avenue, West Hollywood, CA, USA"
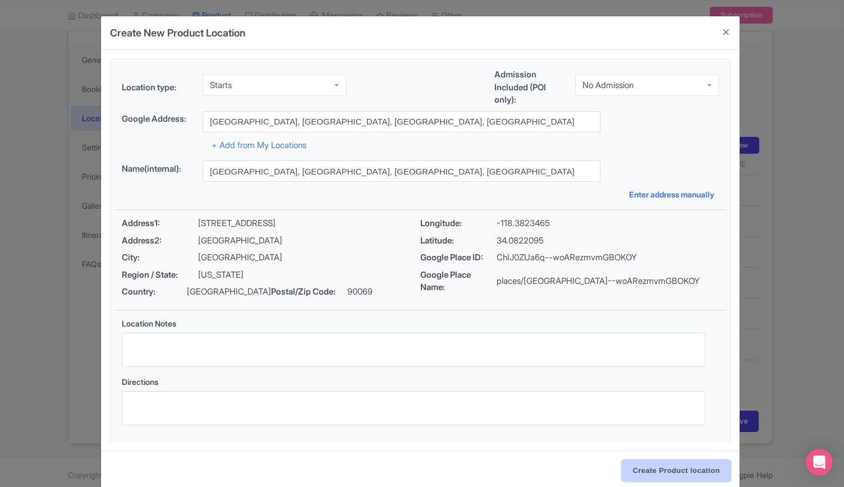
drag, startPoint x: 682, startPoint y: 474, endPoint x: 726, endPoint y: 441, distance: 55.2
click at [684, 473] on input "Create Product location" at bounding box center [676, 470] width 109 height 21
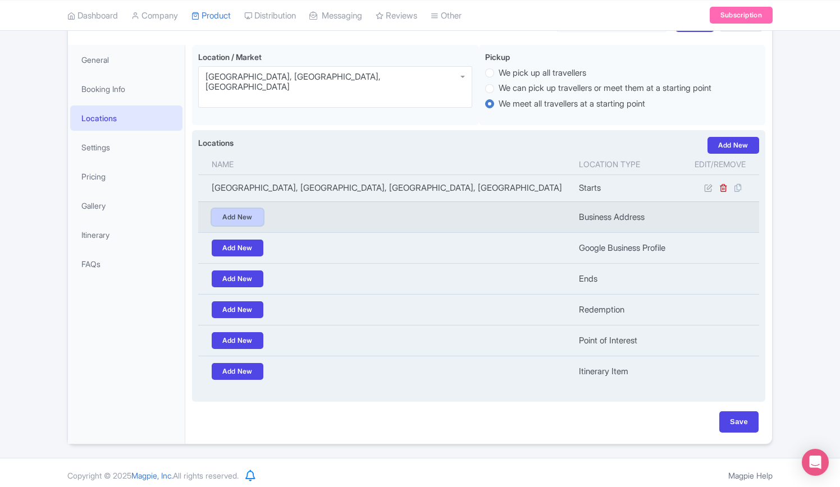
click at [236, 215] on link "Add New" at bounding box center [238, 217] width 52 height 17
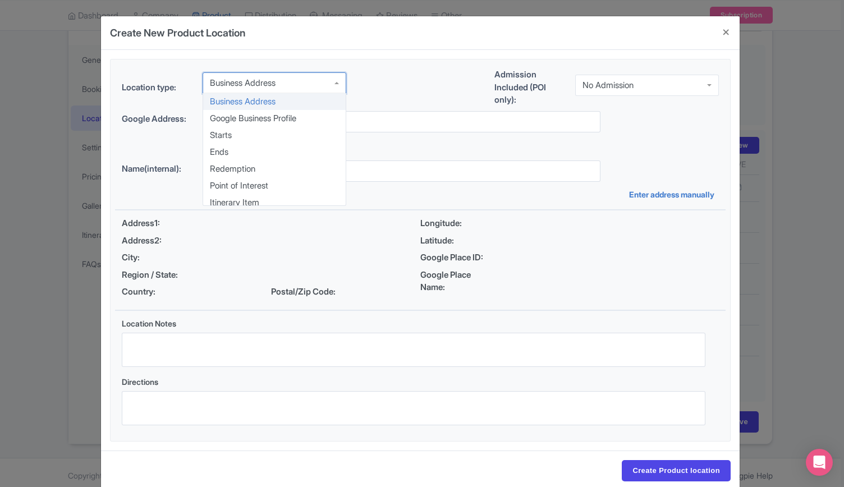
click at [278, 83] on input "select-one" at bounding box center [277, 83] width 2 height 10
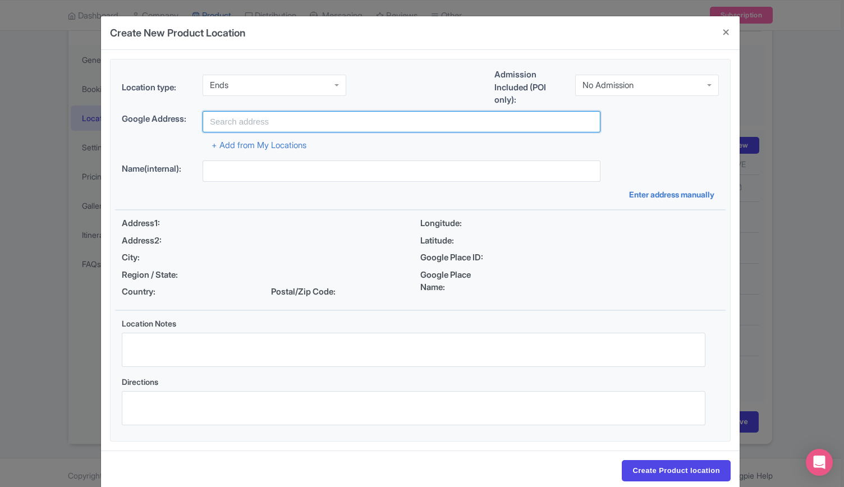
click at [250, 124] on input "text" at bounding box center [402, 121] width 398 height 21
paste input "Pacific Design Center in West Hollywood"
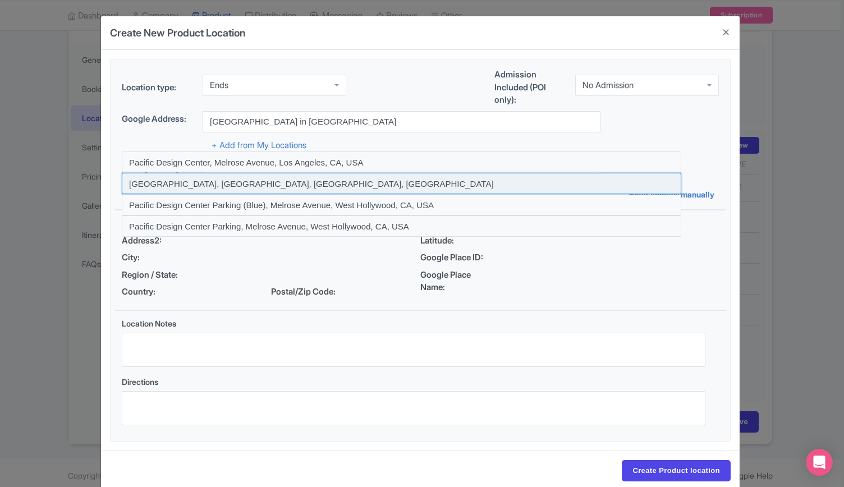
click at [261, 181] on input at bounding box center [402, 183] width 560 height 21
type input "Pacific Design Center, Melrose Avenue, West Hollywood, CA, USA"
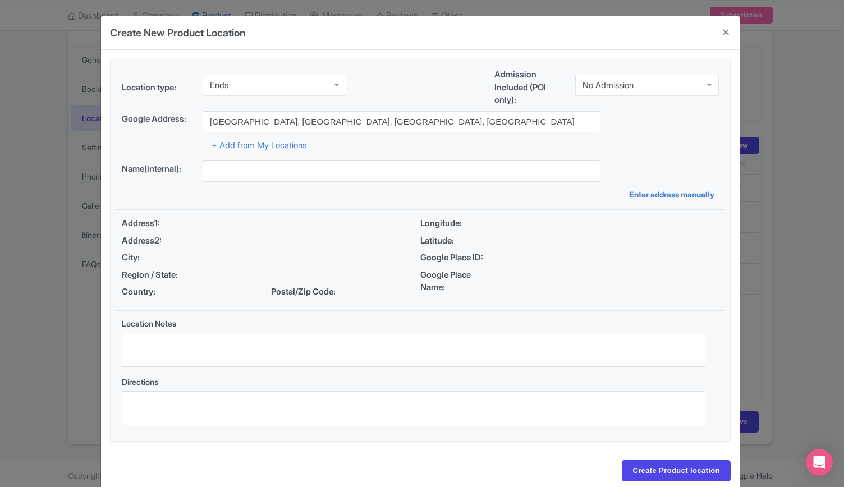
type input "Pacific Design Center, Melrose Avenue, West Hollywood, CA, USA"
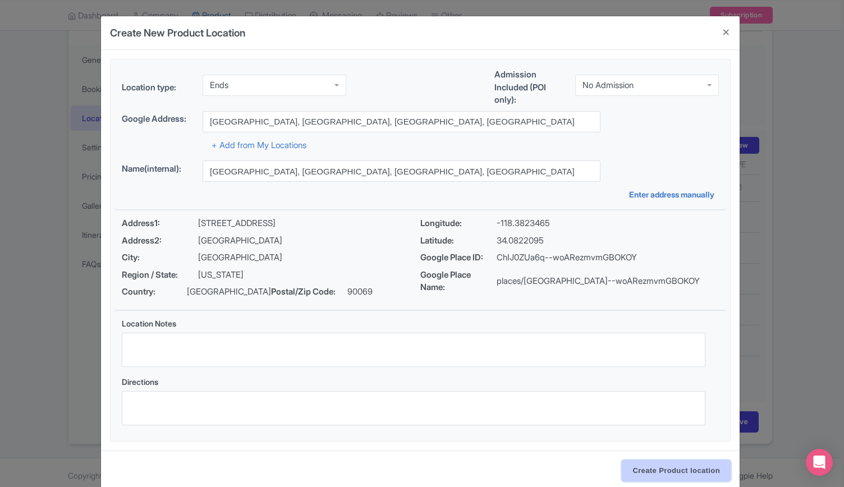
click at [662, 470] on input "Create Product location" at bounding box center [676, 470] width 109 height 21
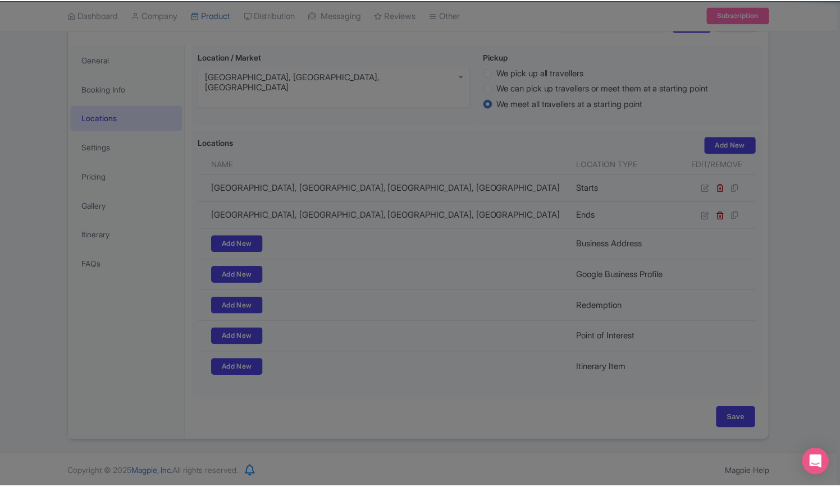
scroll to position [149, 0]
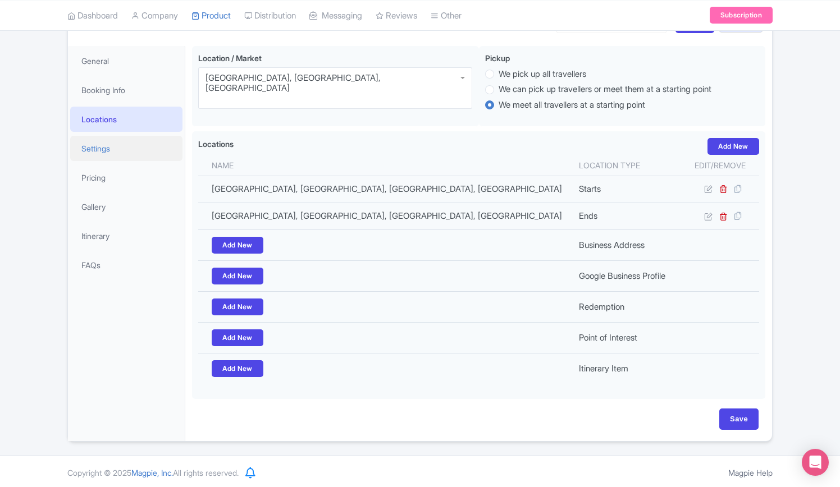
click at [100, 152] on link "Settings" at bounding box center [126, 148] width 112 height 25
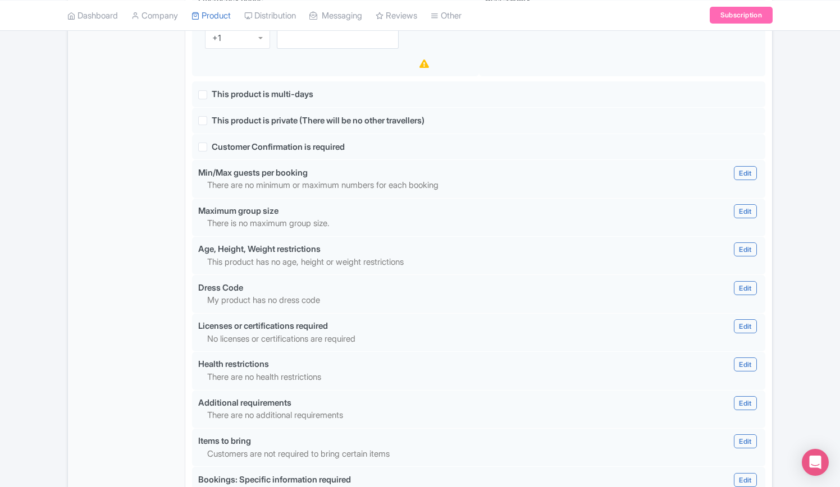
scroll to position [1010, 0]
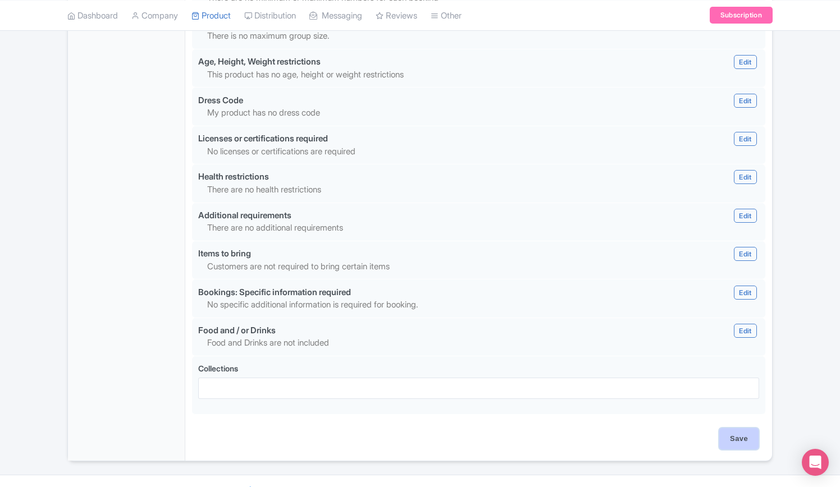
click at [749, 428] on input "Save" at bounding box center [738, 438] width 39 height 21
type input "Update Product"
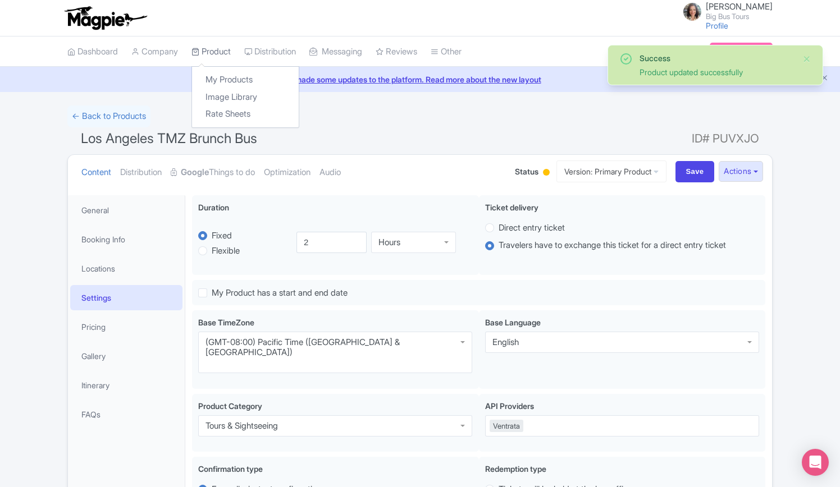
click at [214, 48] on link "Product" at bounding box center [210, 51] width 39 height 31
click at [224, 80] on link "My Products" at bounding box center [245, 79] width 107 height 17
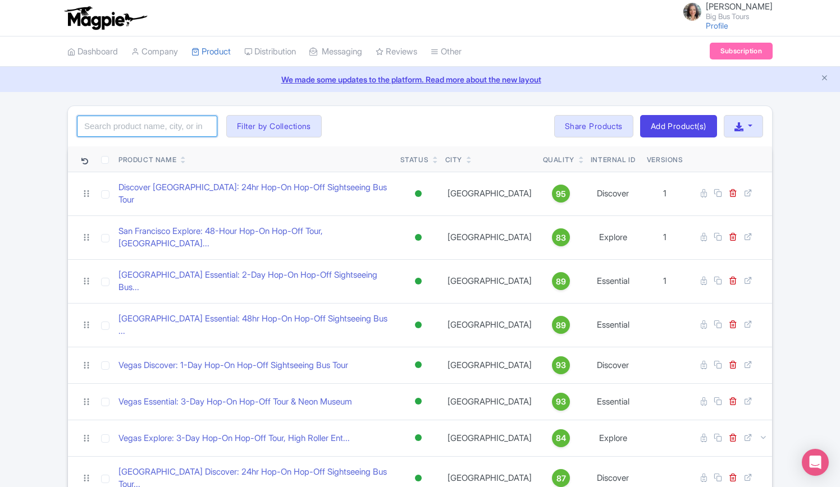
click at [122, 127] on input "search" at bounding box center [147, 126] width 140 height 21
type input "los"
click button "Search" at bounding box center [0, 0] width 0 height 0
